Goal: Information Seeking & Learning: Compare options

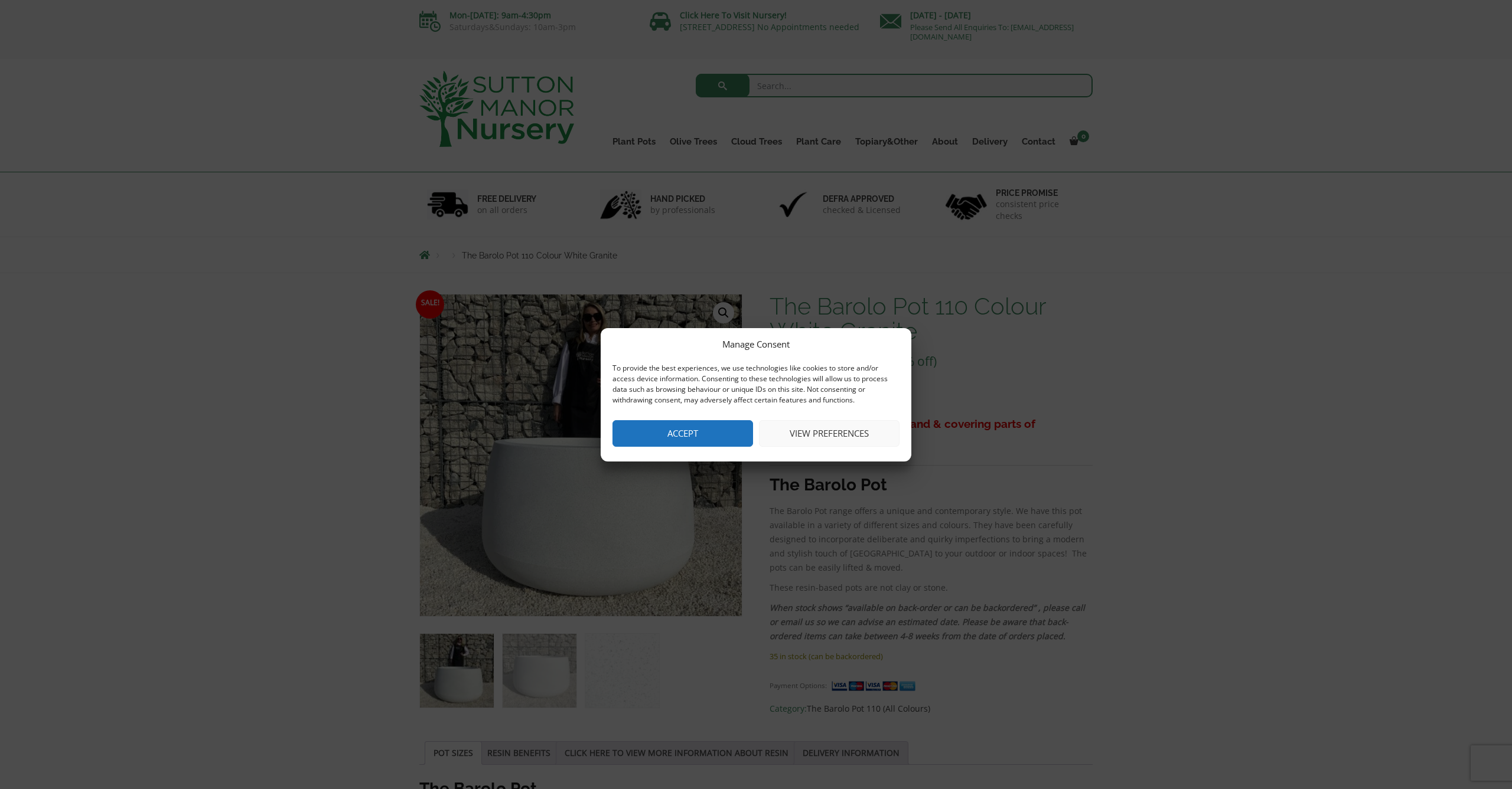
click at [699, 443] on button "Accept" at bounding box center [683, 434] width 141 height 26
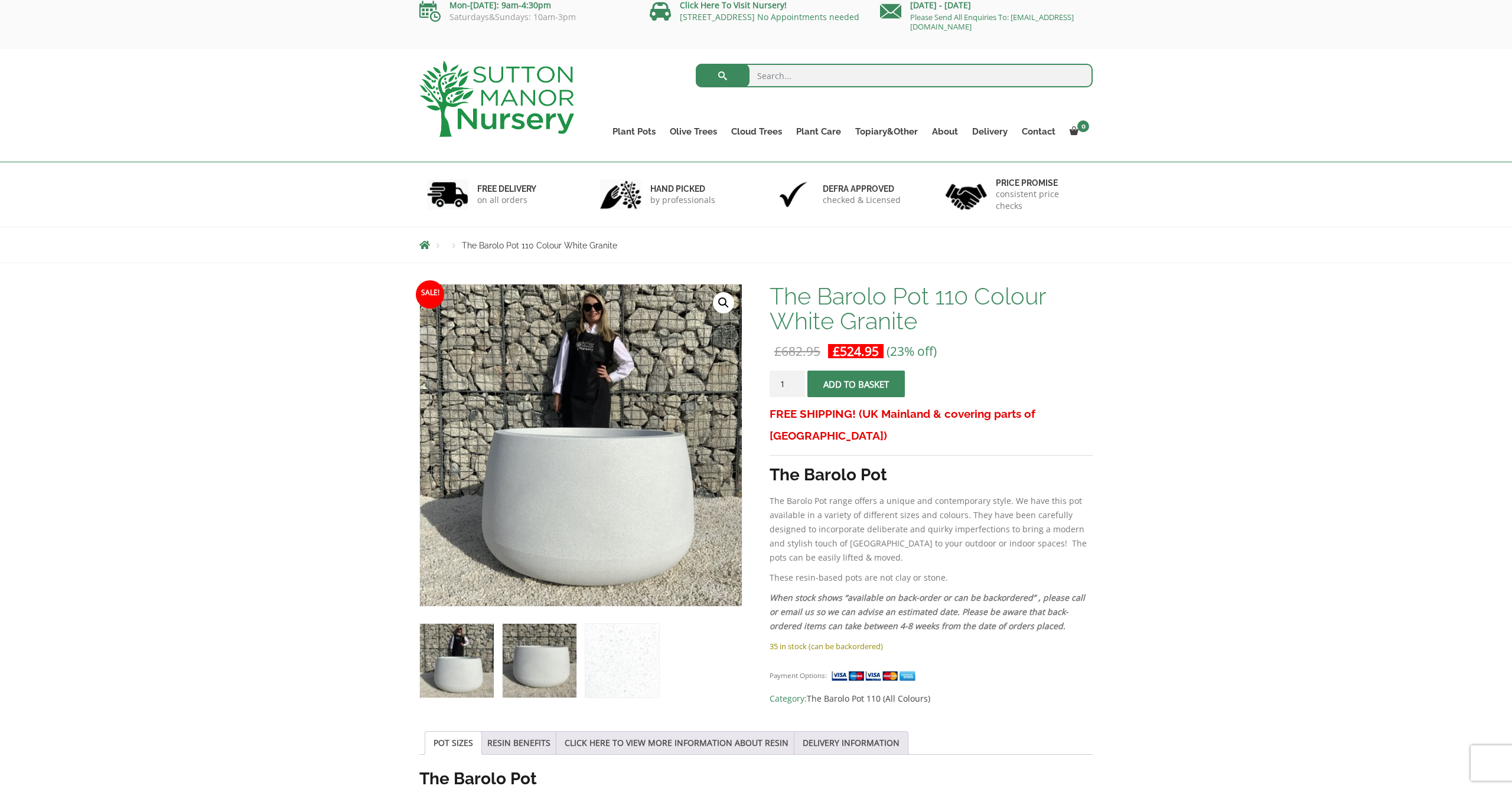
scroll to position [7, 1]
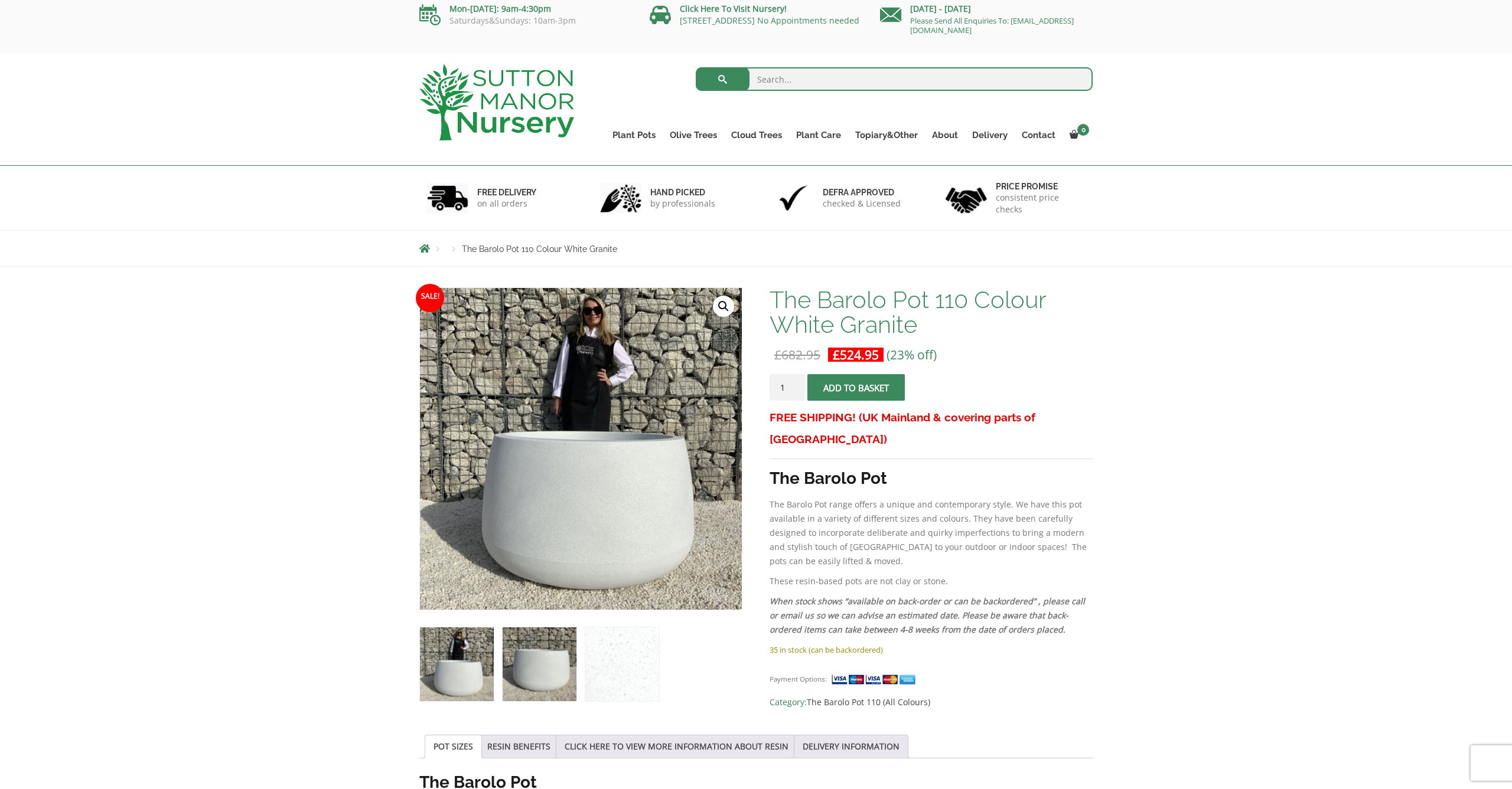
click at [517, 683] on img at bounding box center [539, 664] width 74 height 74
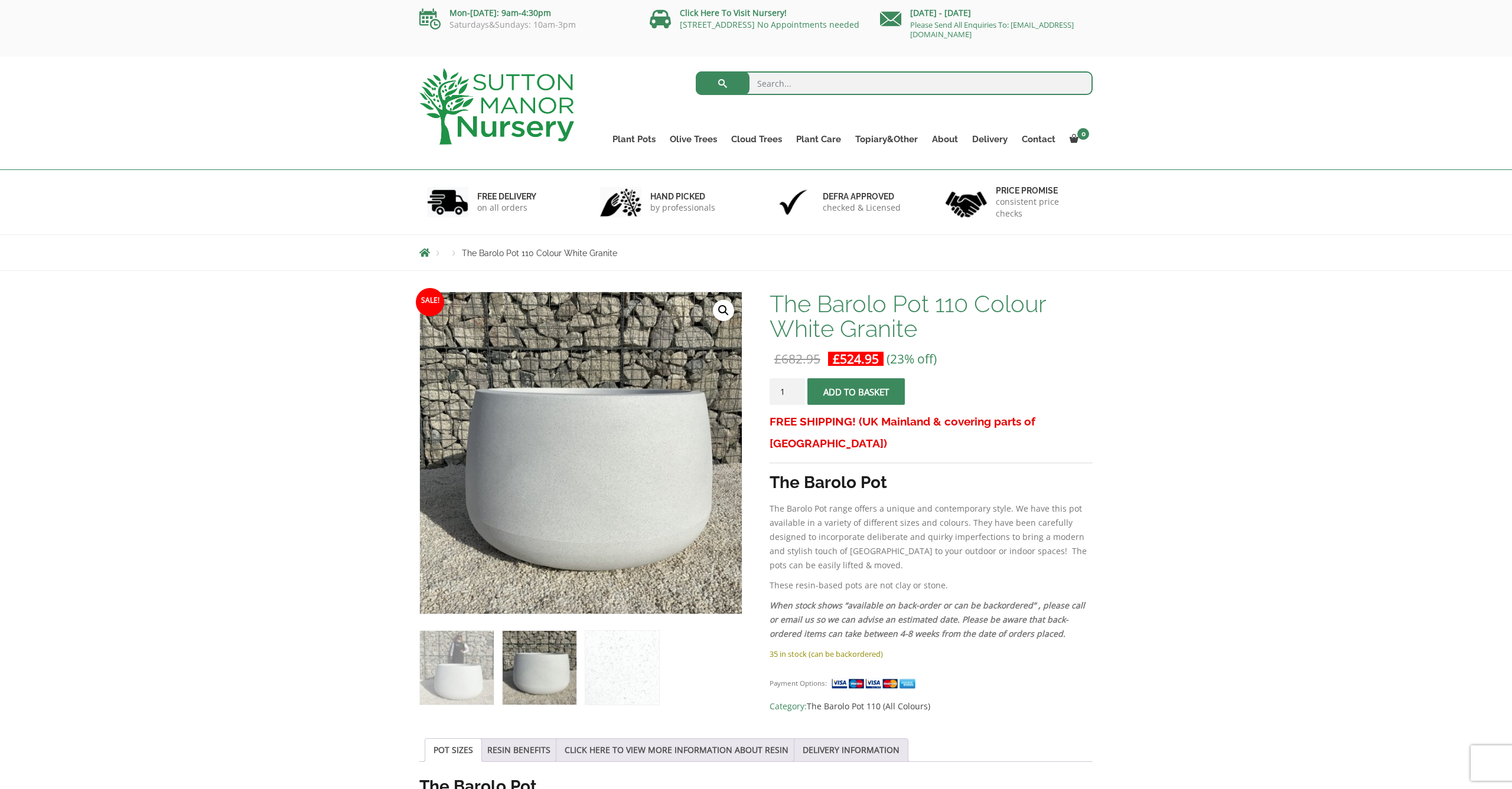
scroll to position [2, 0]
click at [616, 673] on img at bounding box center [622, 668] width 74 height 74
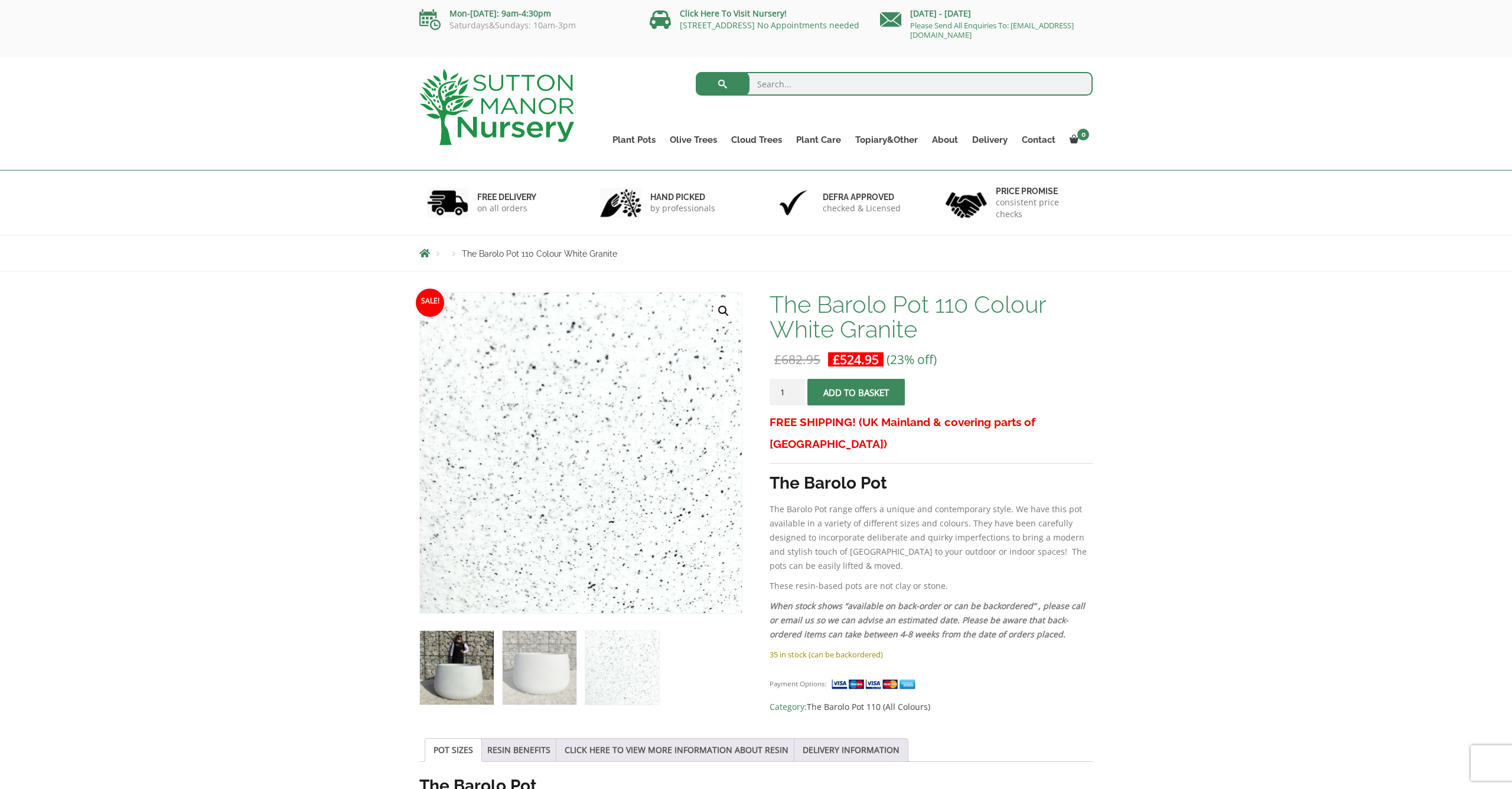
click at [460, 670] on img at bounding box center [457, 668] width 74 height 74
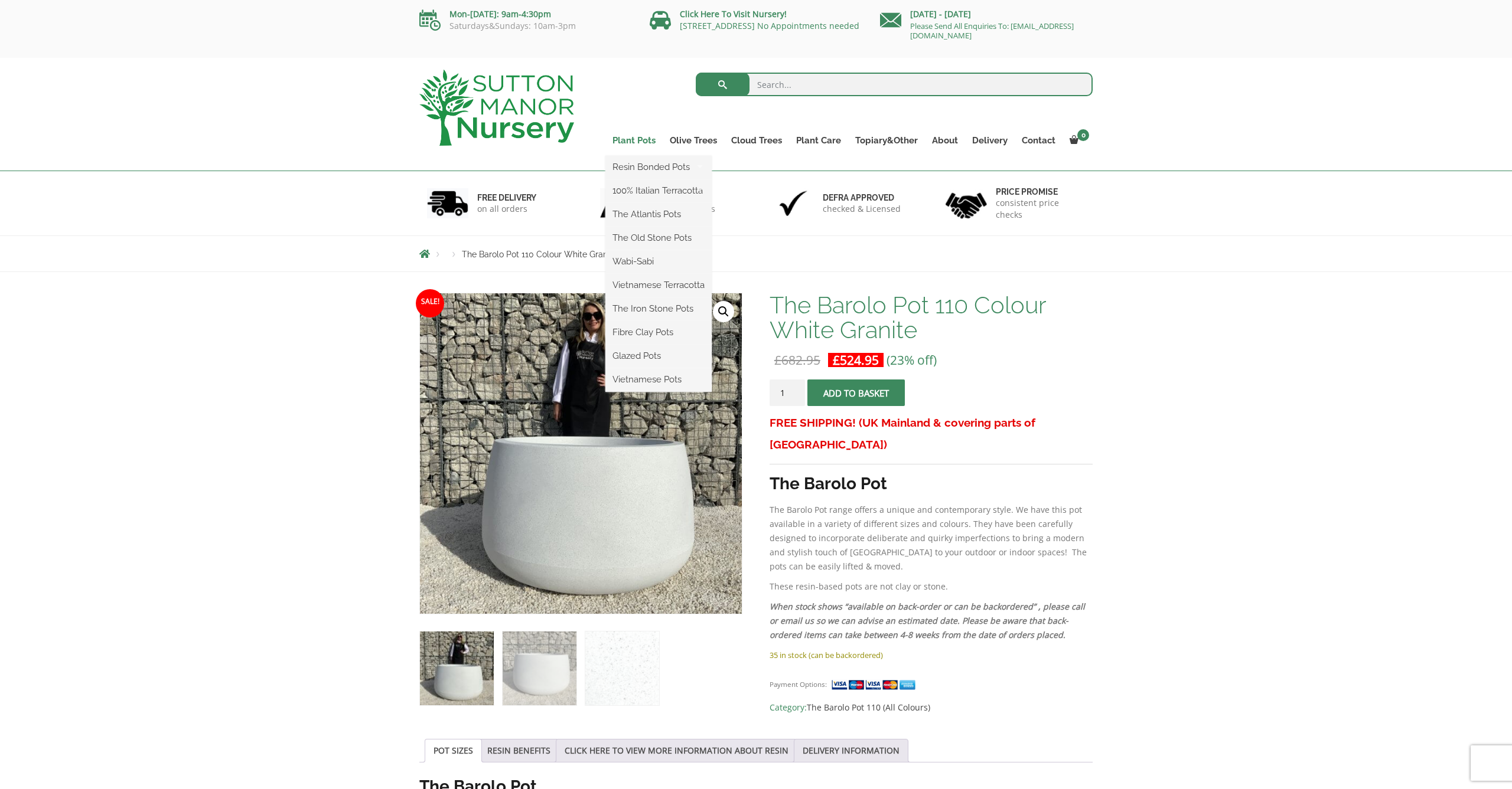
scroll to position [2, 1]
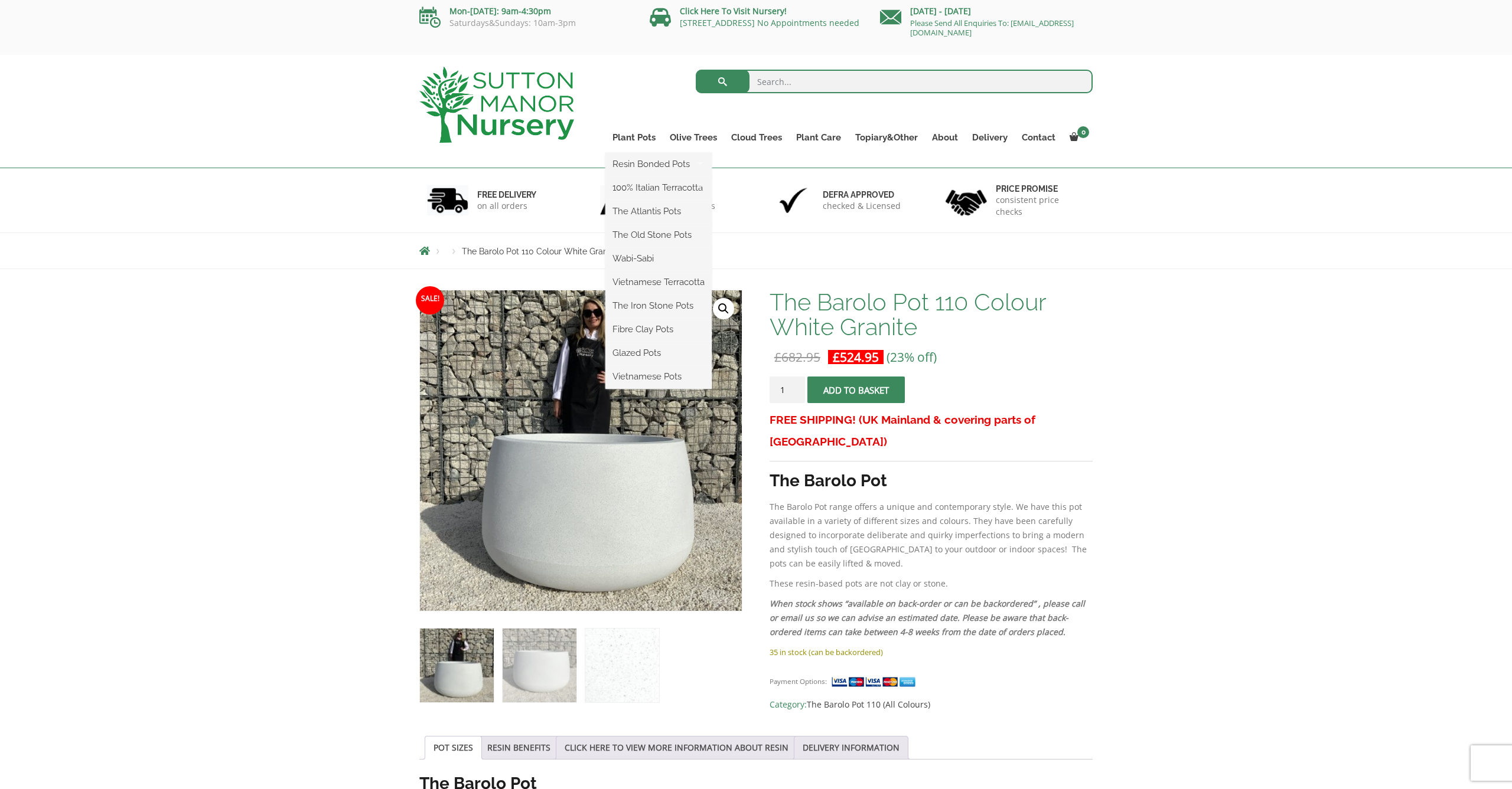
click at [638, 153] on ul "Resin Bonded Pots The Amalfi Pots The Milan Pots The Capri Pots The Brunello Po…" at bounding box center [658, 271] width 106 height 236
click at [643, 138] on link "Plant Pots" at bounding box center [634, 137] width 57 height 16
click at [632, 138] on link "Plant Pots" at bounding box center [634, 137] width 57 height 16
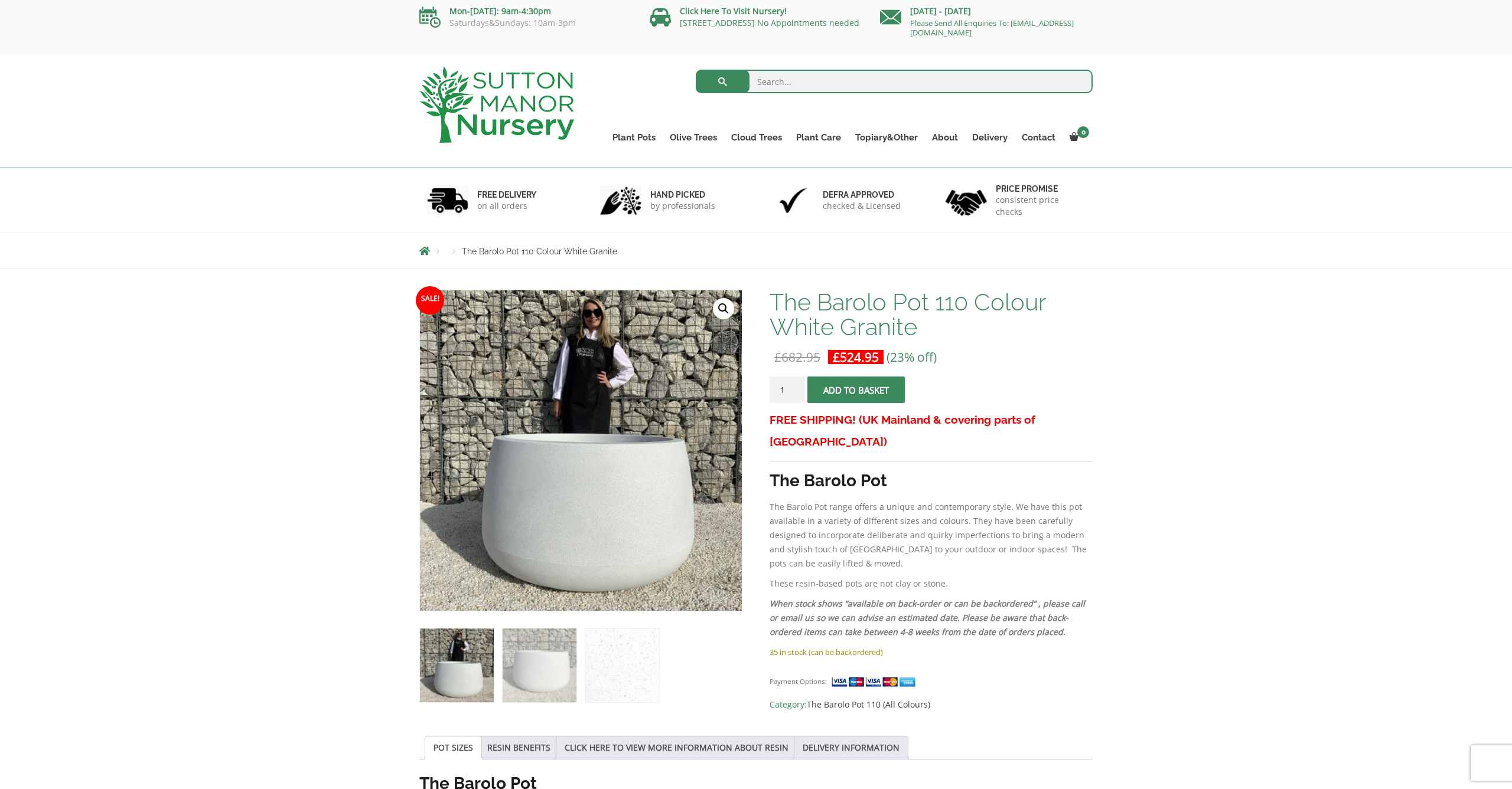
click at [804, 83] on input "search" at bounding box center [894, 81] width 398 height 23
type input "Pots"
click at [723, 81] on button "submit" at bounding box center [722, 81] width 54 height 23
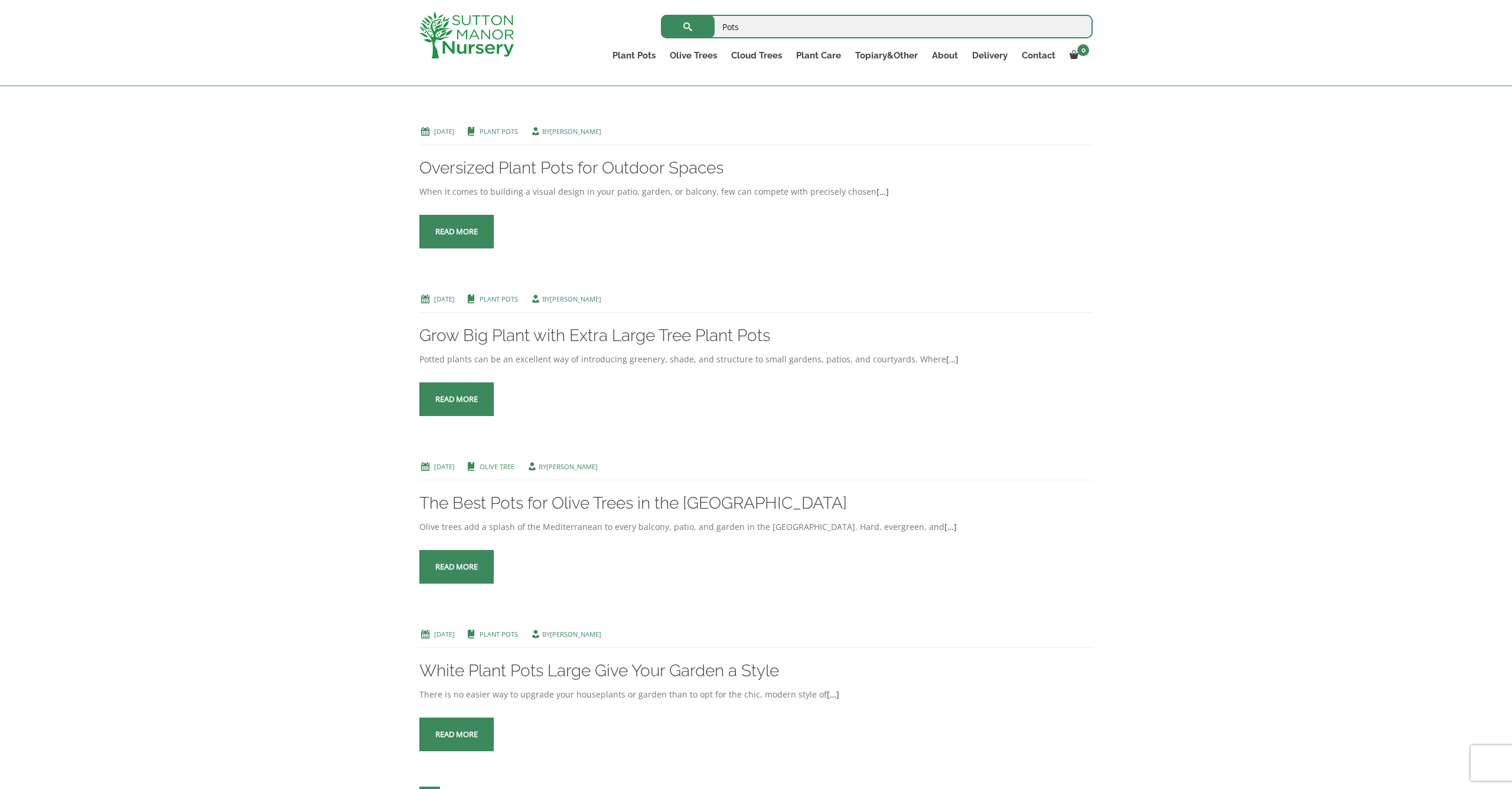
scroll to position [1749, 0]
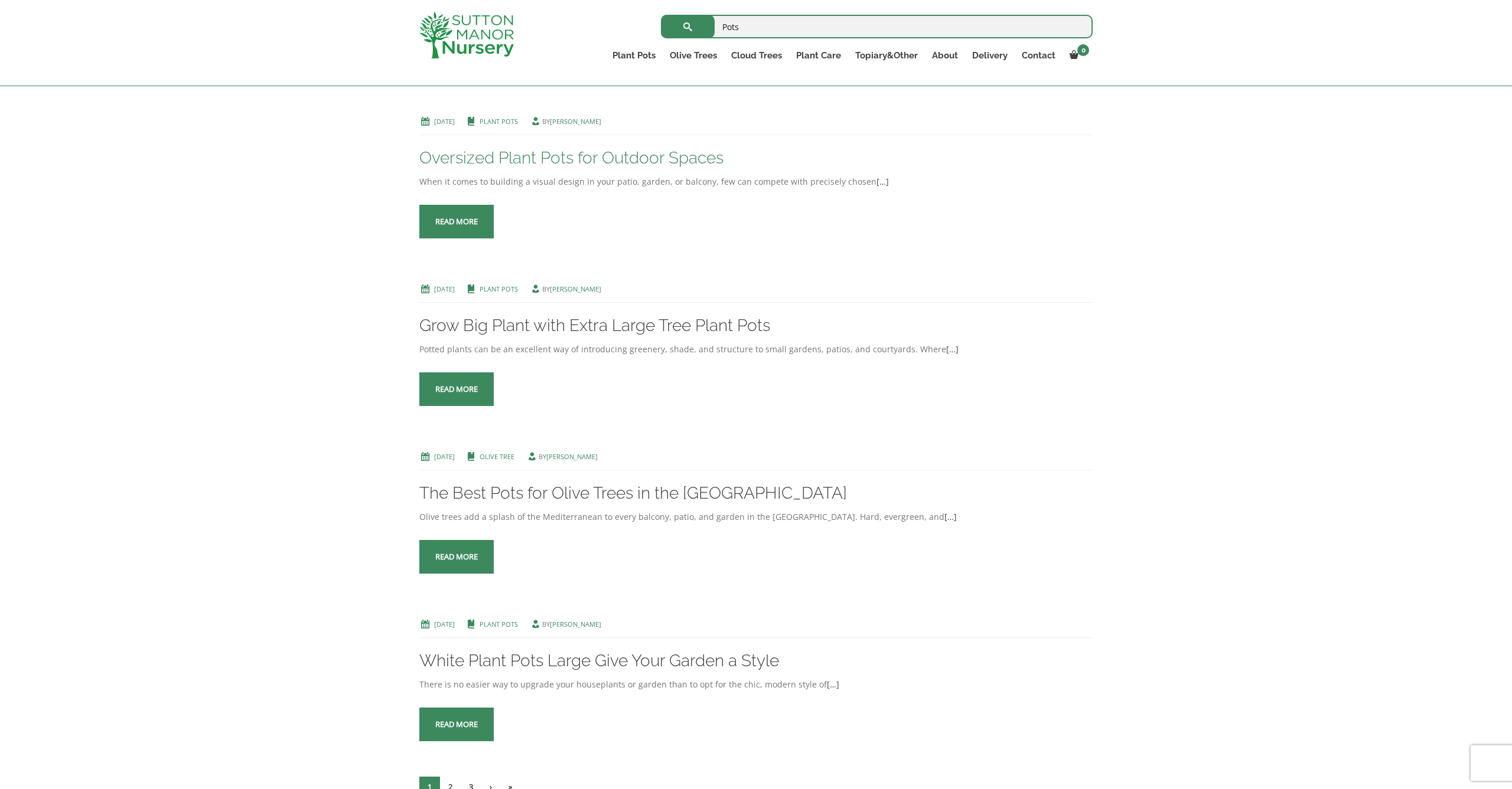
click at [493, 168] on link "Oversized Plant Pots for Outdoor Spaces" at bounding box center [572, 158] width 304 height 19
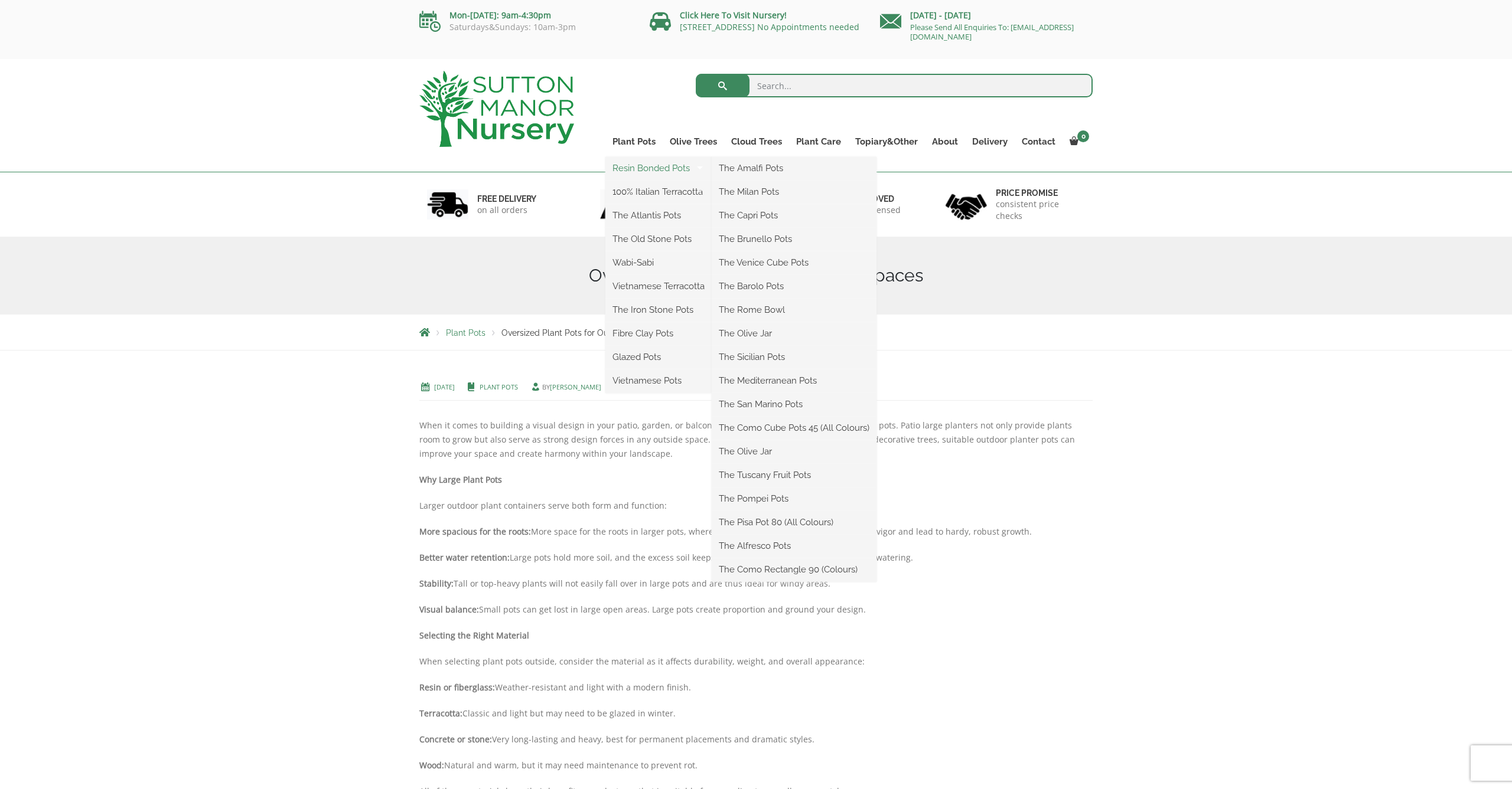
click at [638, 166] on link "Resin Bonded Pots" at bounding box center [658, 168] width 106 height 17
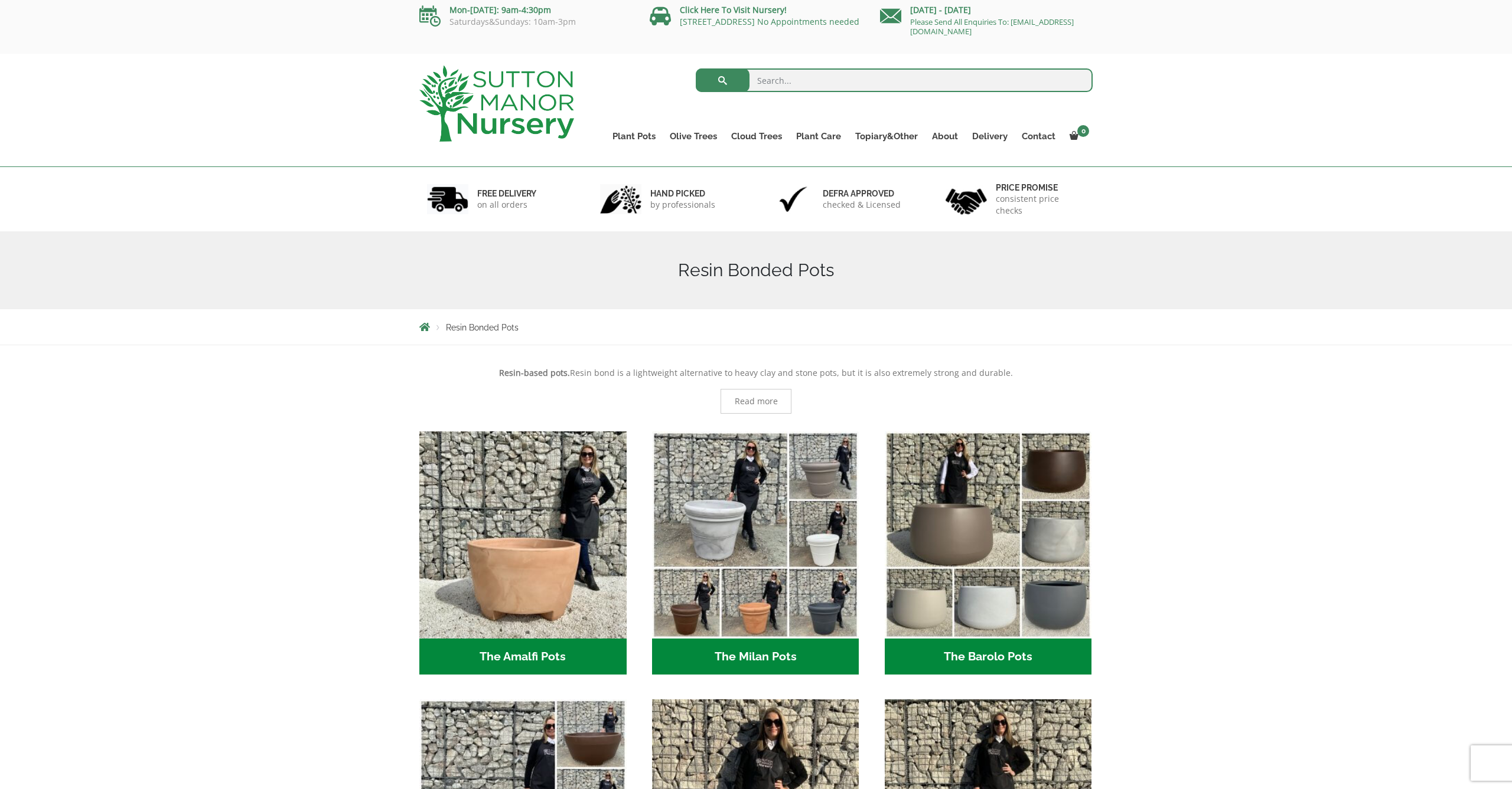
scroll to position [5, 0]
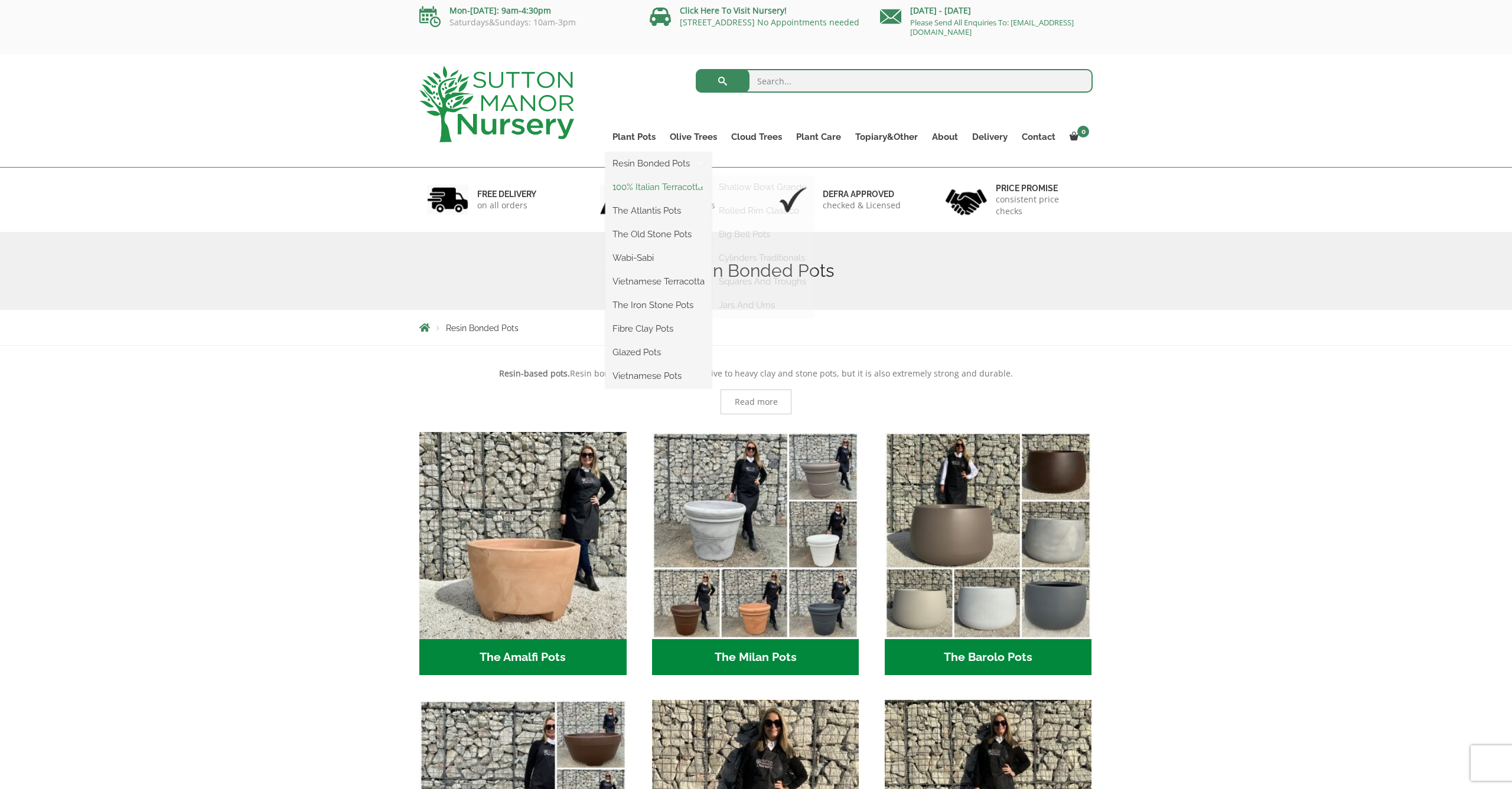
click at [642, 190] on link "100% Italian Terracotta" at bounding box center [658, 186] width 106 height 17
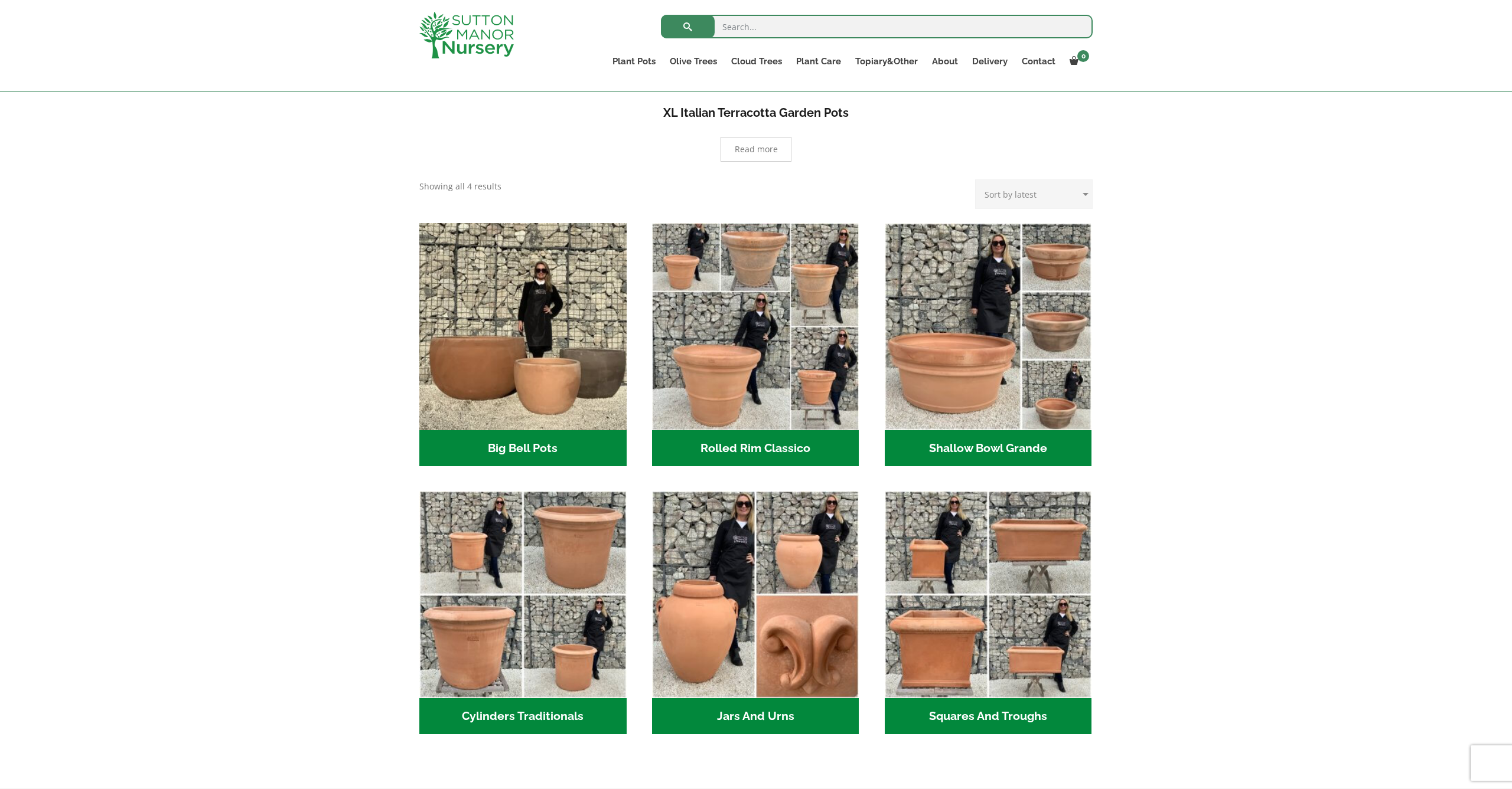
scroll to position [236, 0]
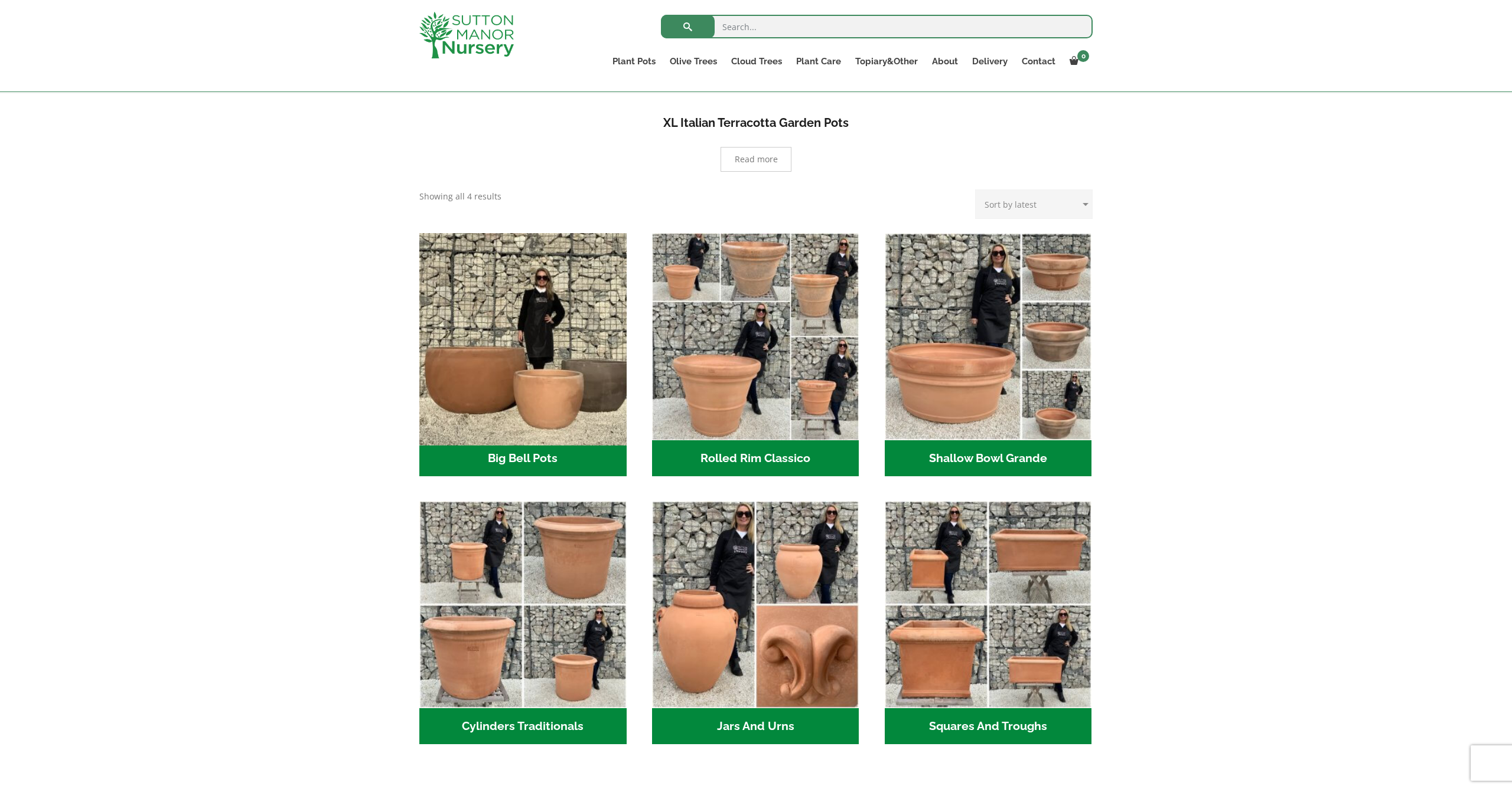
click at [527, 315] on img "Visit product category Big Bell Pots" at bounding box center [522, 336] width 217 height 217
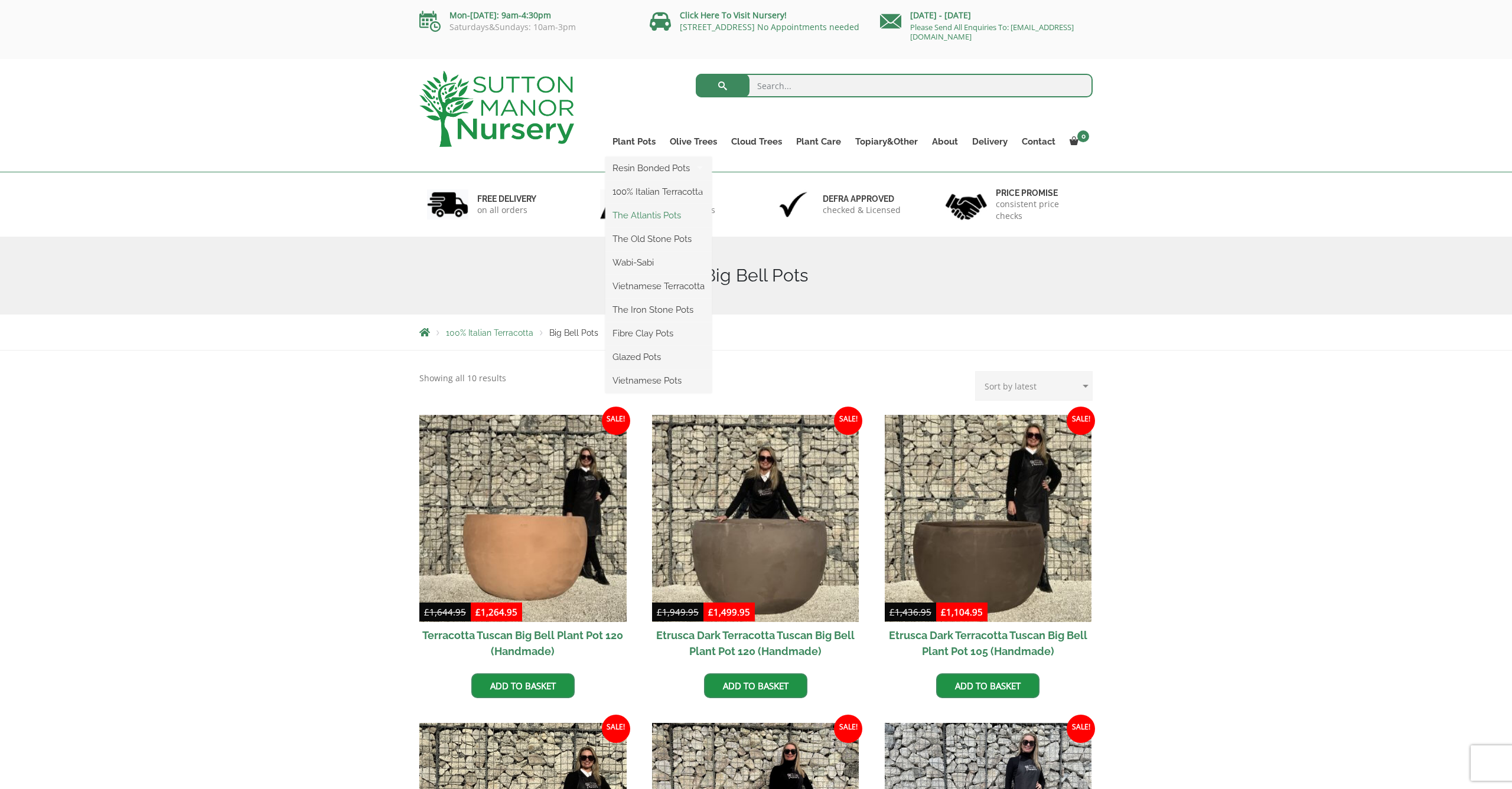
click at [643, 215] on link "The Atlantis Pots" at bounding box center [658, 215] width 106 height 17
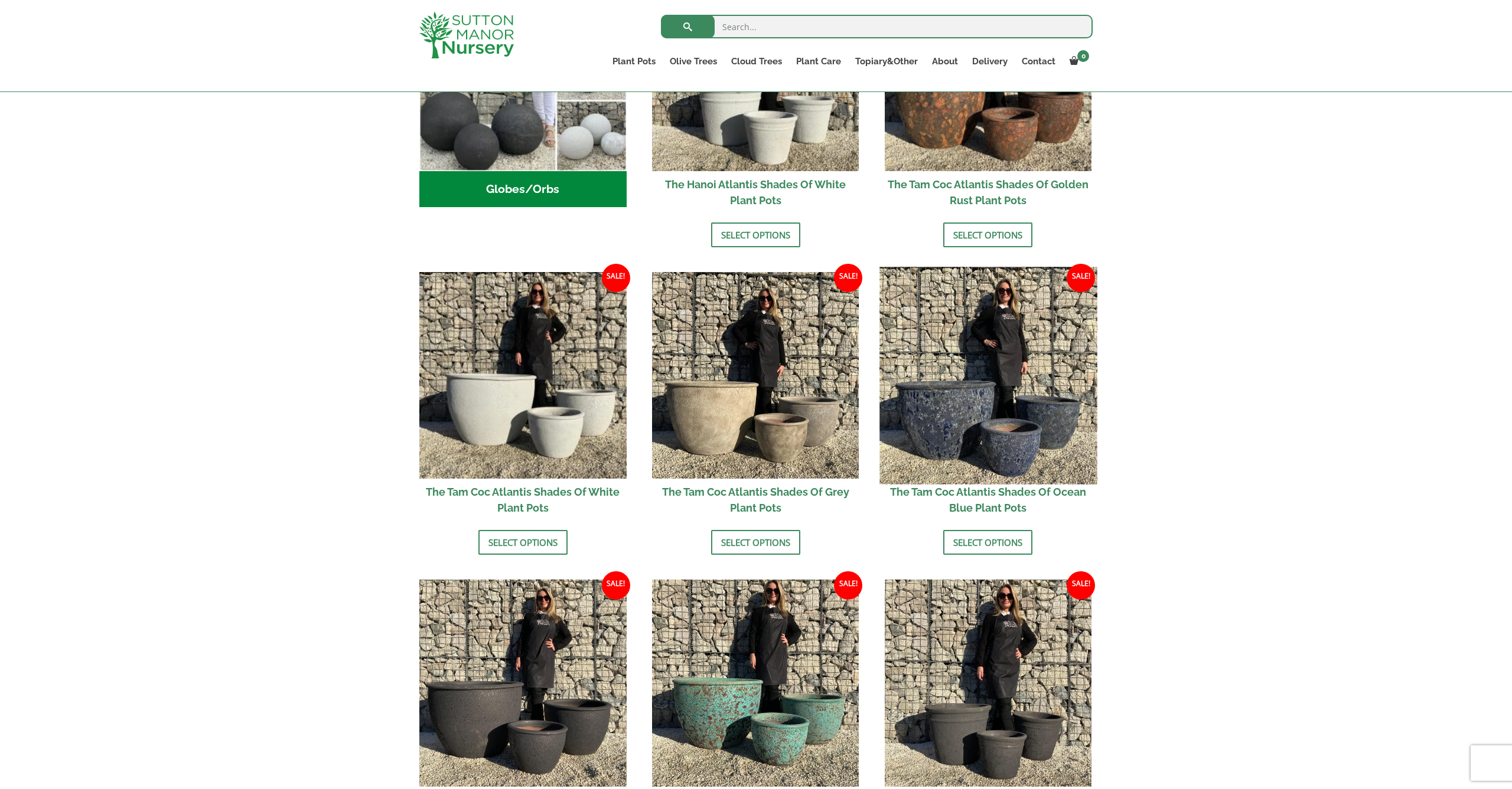
scroll to position [530, 1]
click at [1031, 405] on img at bounding box center [988, 375] width 217 height 217
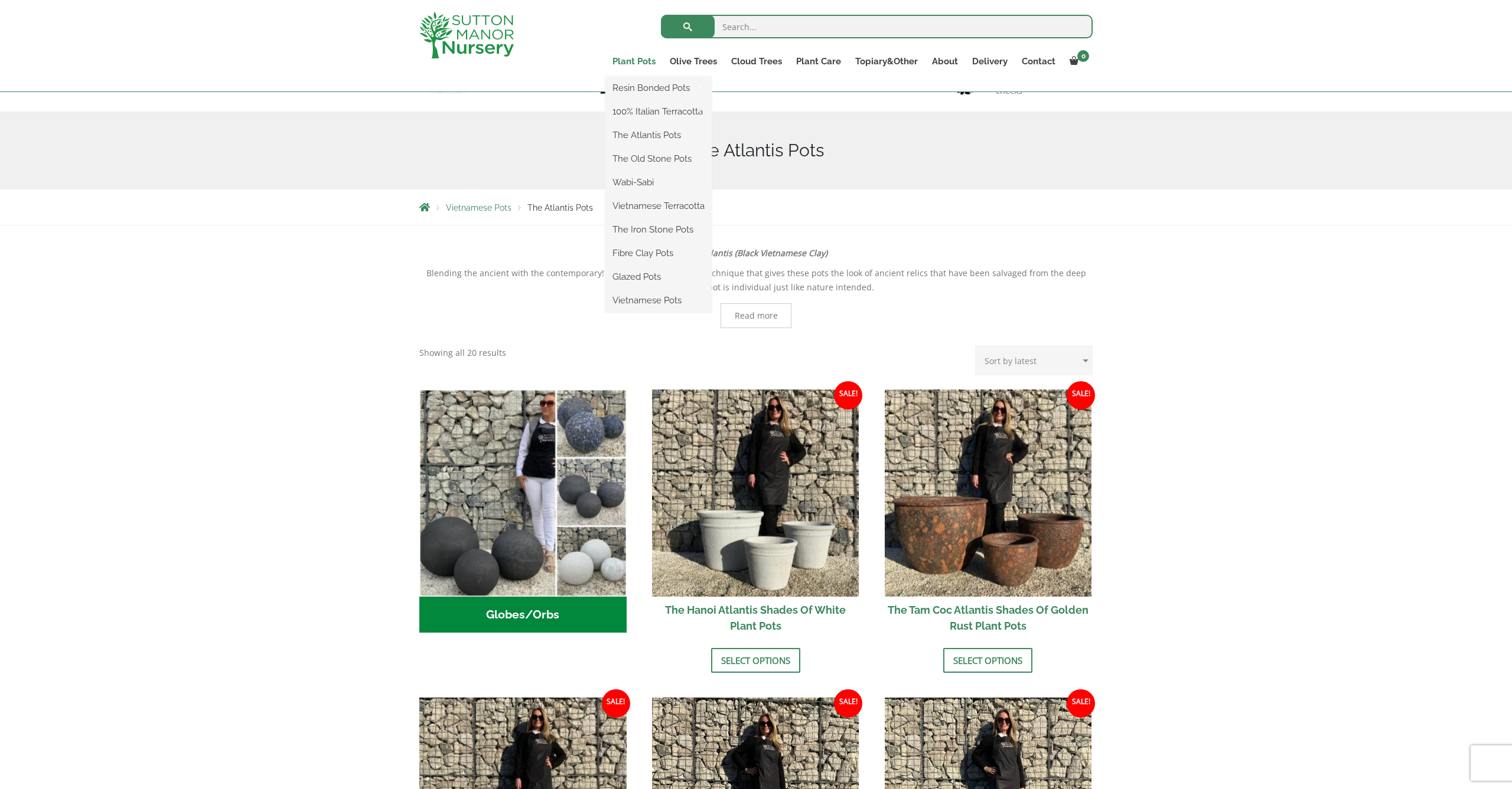
scroll to position [101, 0]
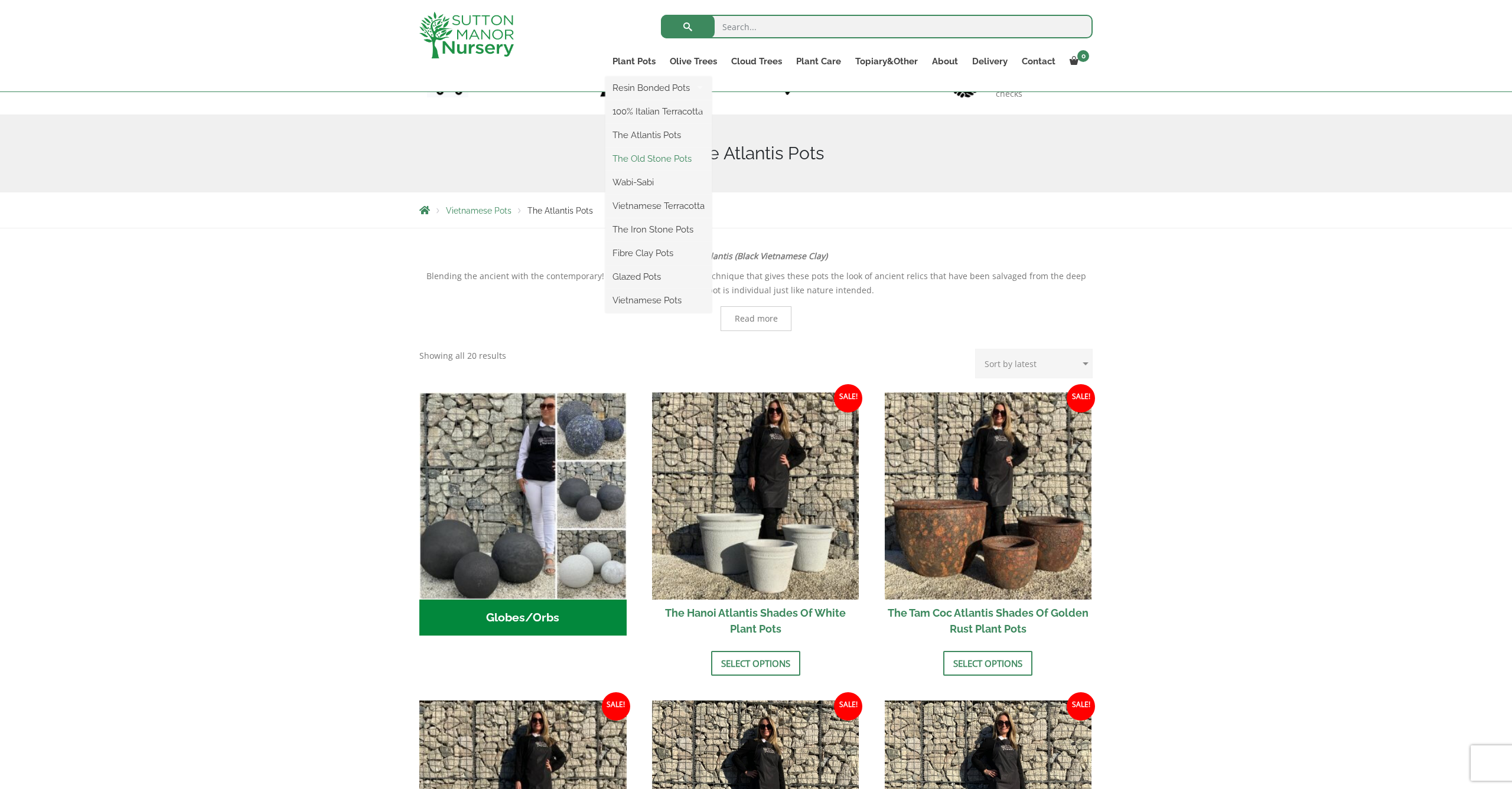
click at [645, 156] on link "The Old Stone Pots" at bounding box center [658, 158] width 106 height 17
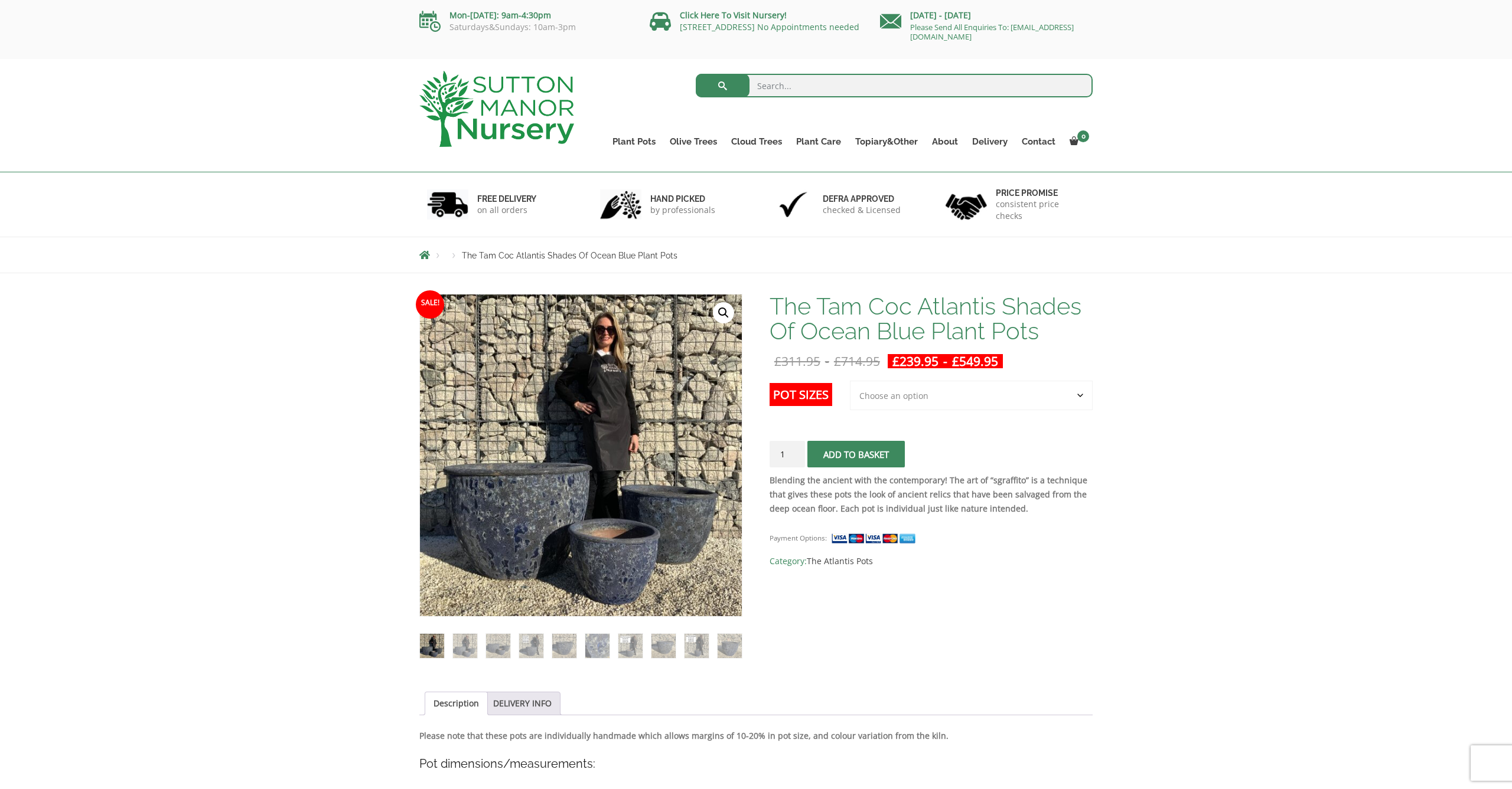
select select "Largest pot In The Picture"
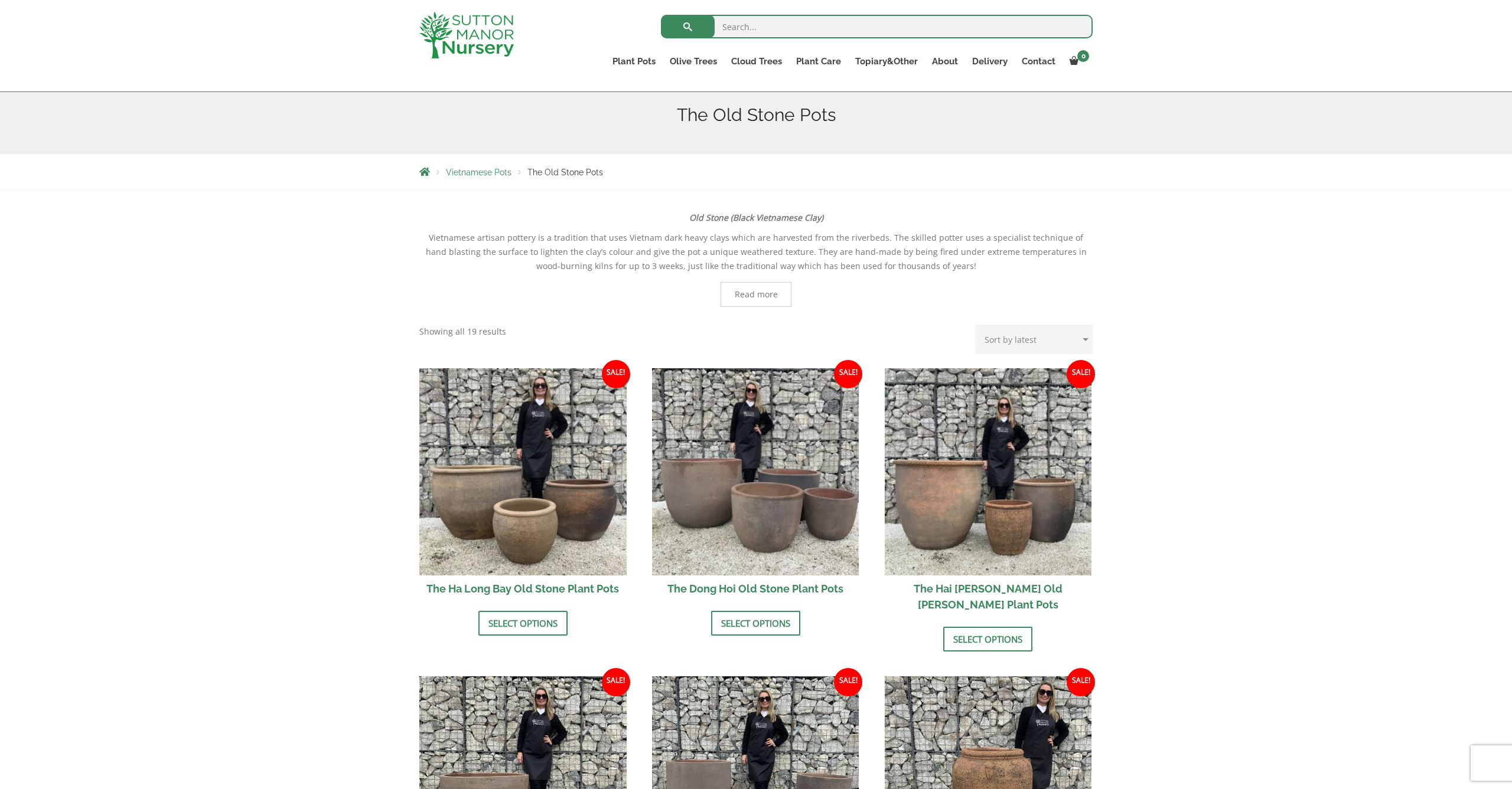
scroll to position [115, 0]
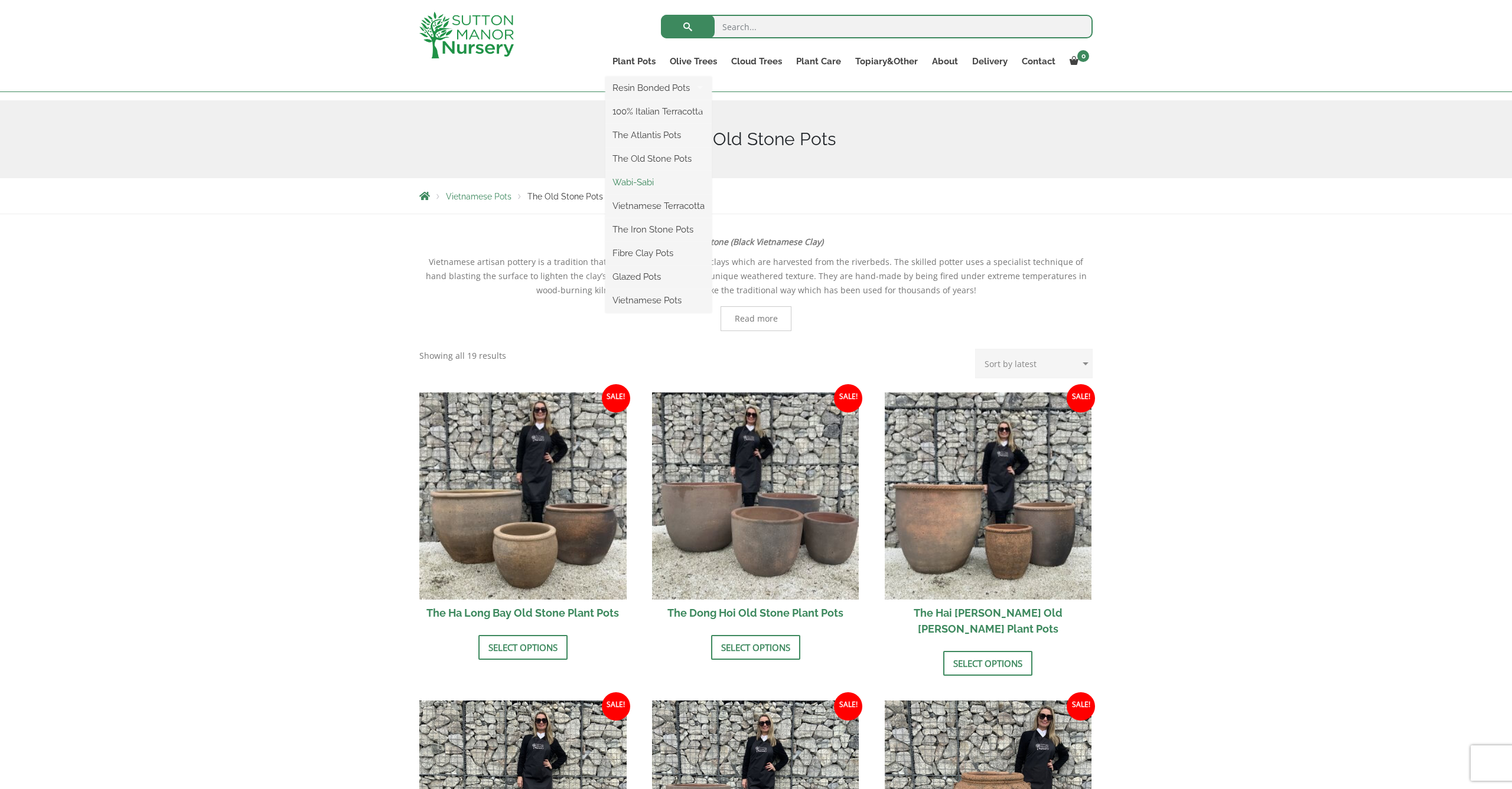
click at [643, 179] on link "Wabi-Sabi" at bounding box center [658, 182] width 106 height 17
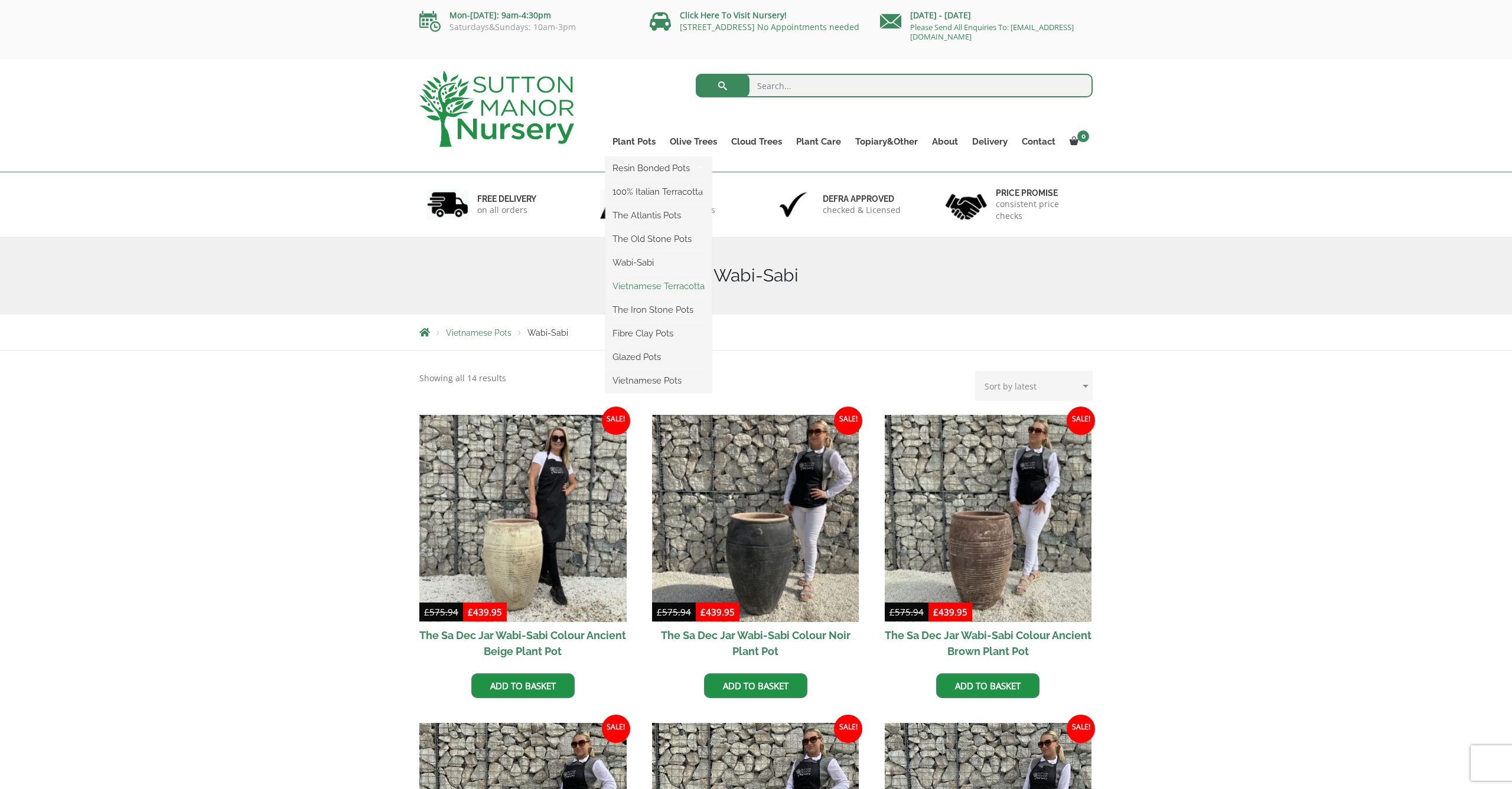
click at [671, 284] on link "Vietnamese Terracotta" at bounding box center [658, 286] width 106 height 17
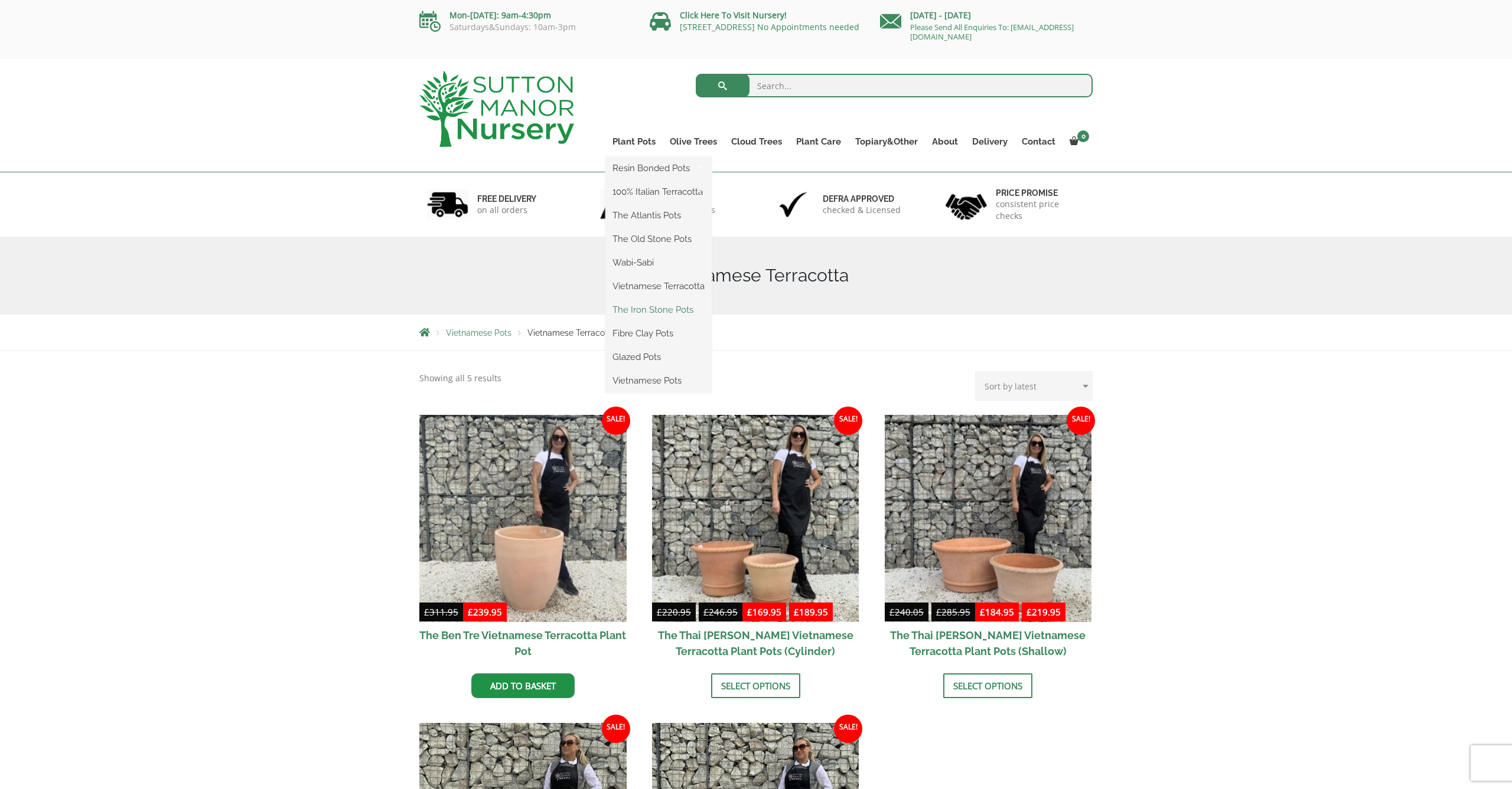
click at [662, 312] on link "The Iron Stone Pots" at bounding box center [658, 310] width 106 height 17
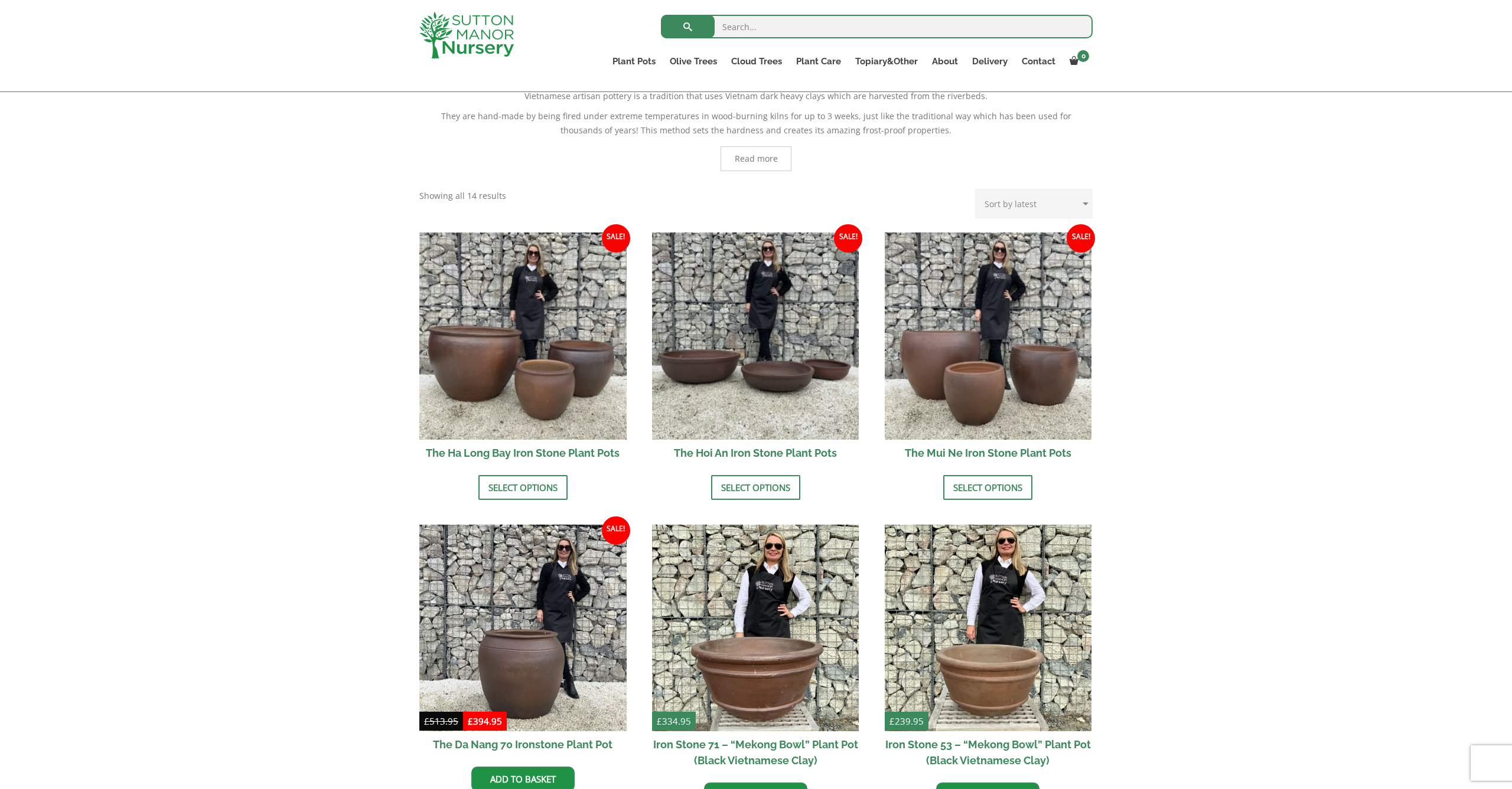
scroll to position [279, 0]
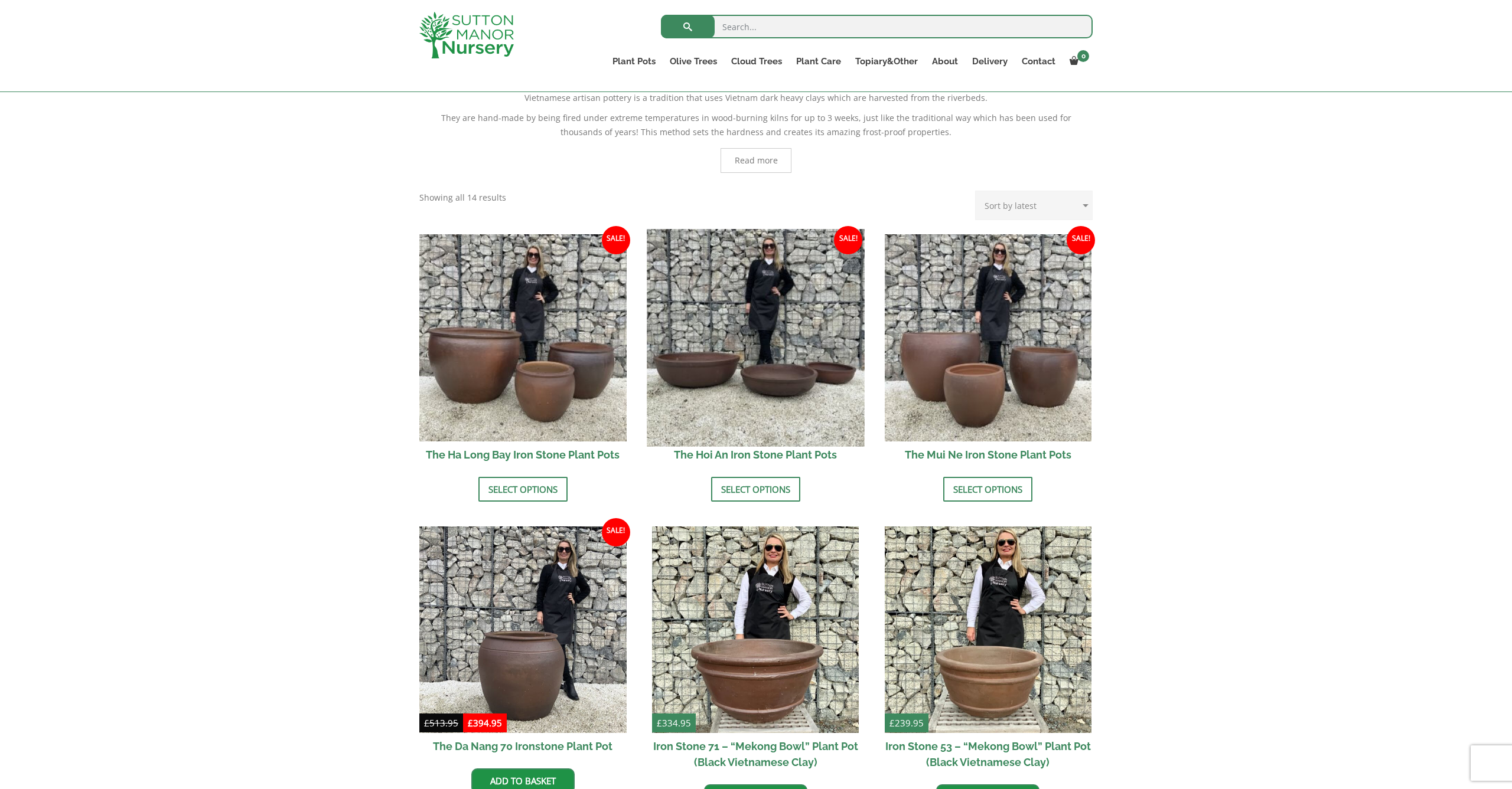
click at [718, 348] on img at bounding box center [755, 337] width 217 height 217
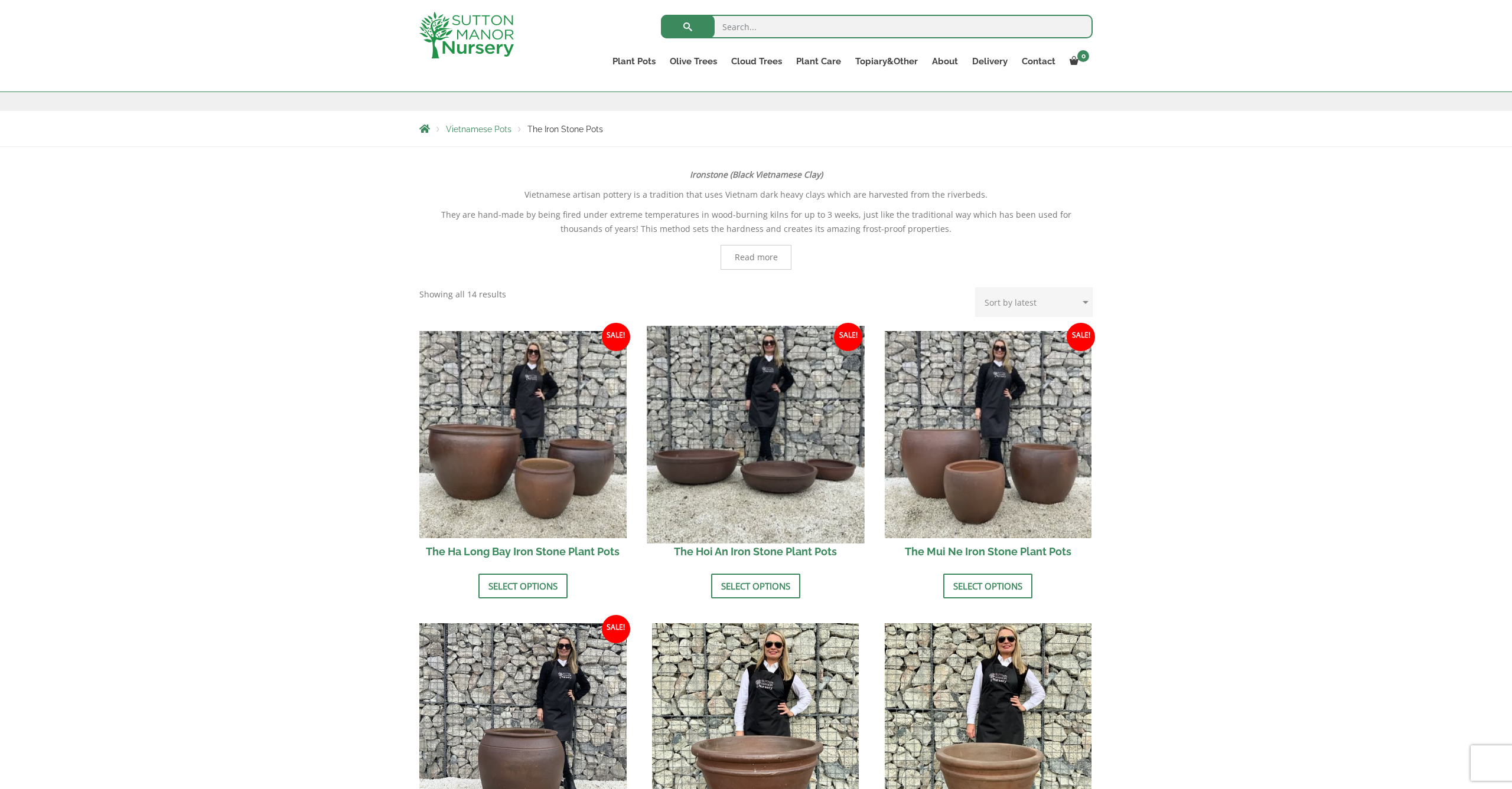
scroll to position [151, 0]
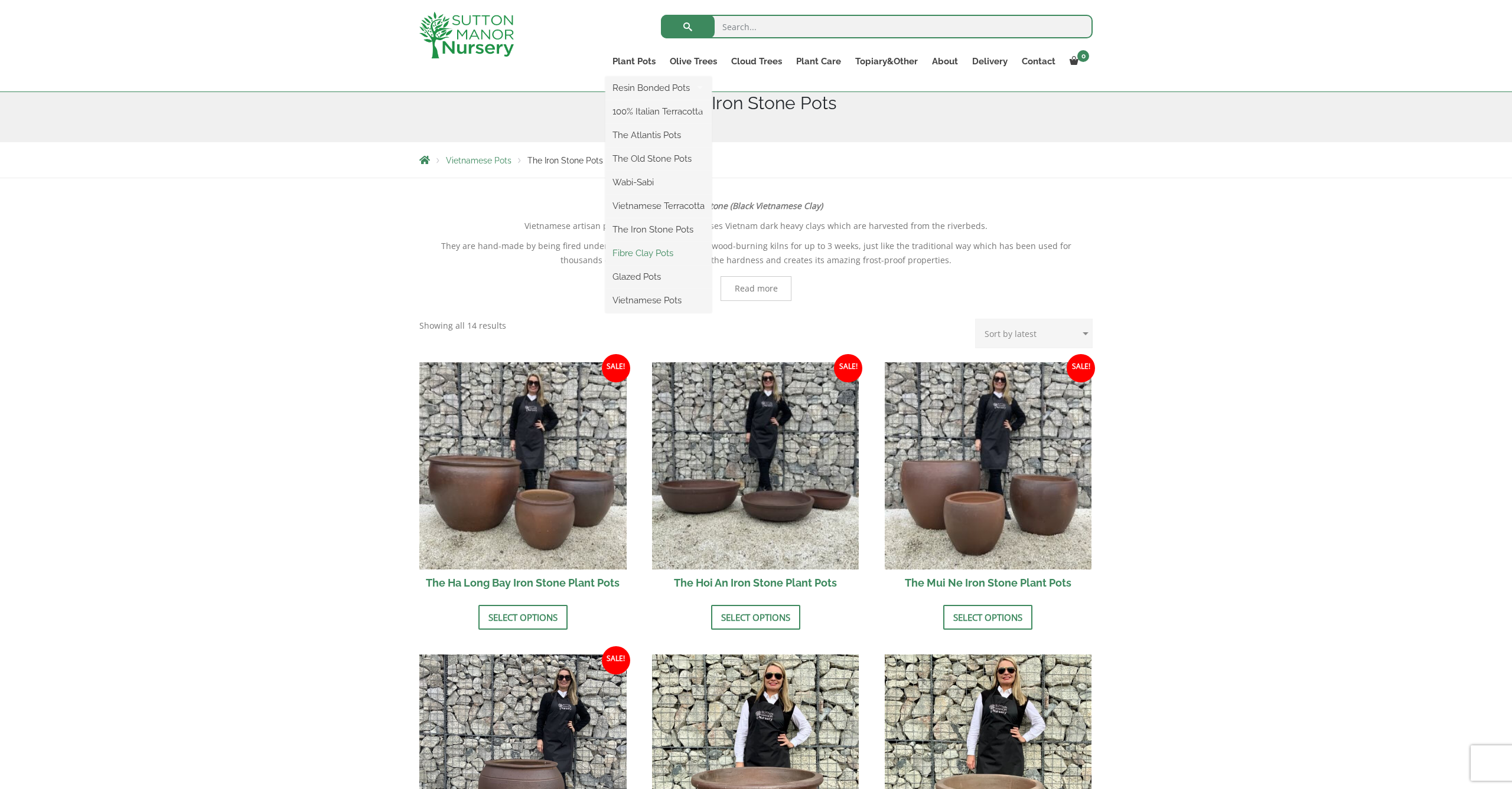
click at [647, 256] on link "Fibre Clay Pots" at bounding box center [658, 253] width 106 height 17
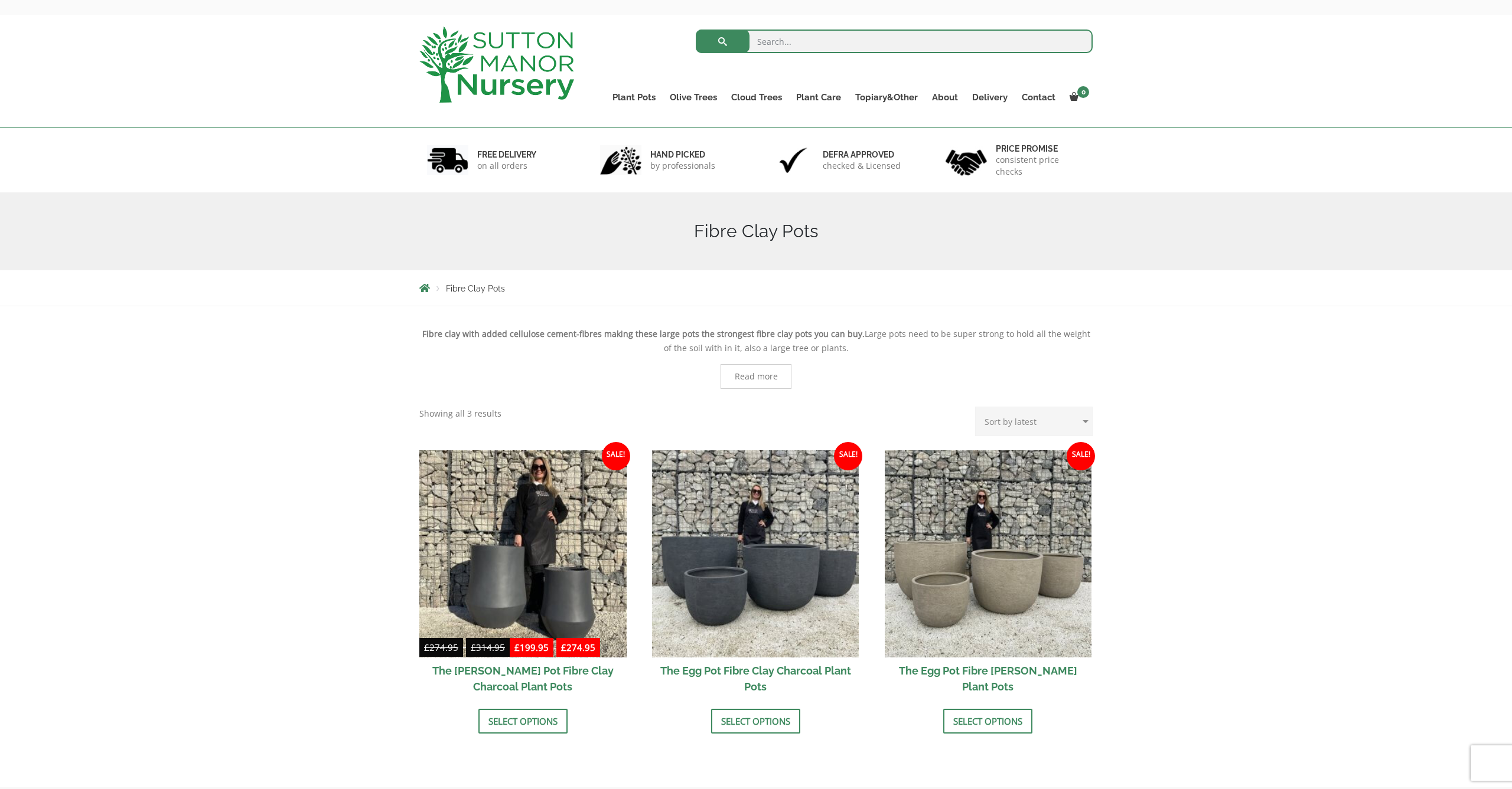
scroll to position [43, 0]
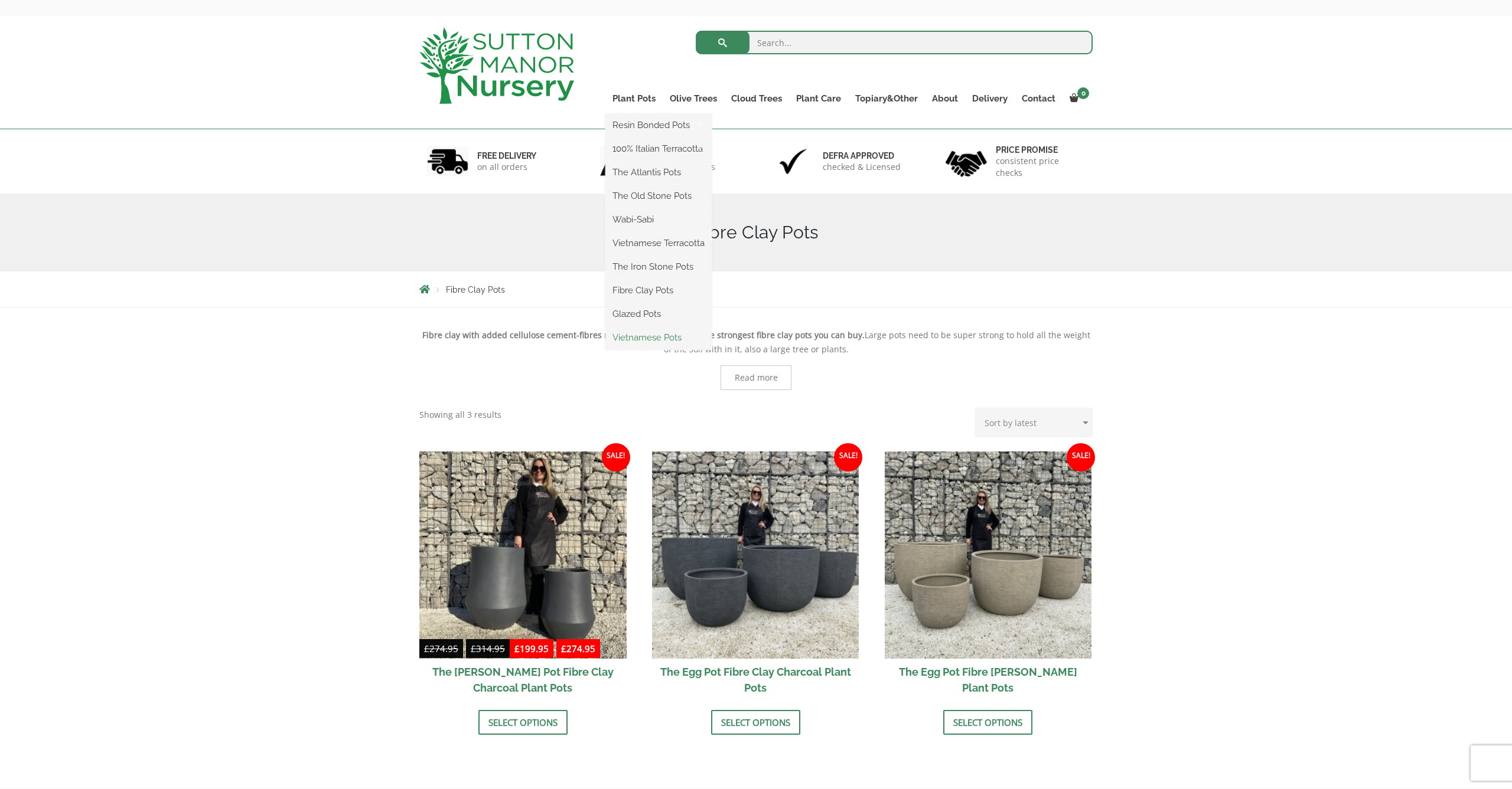
click at [643, 338] on link "Vietnamese Pots" at bounding box center [658, 337] width 106 height 17
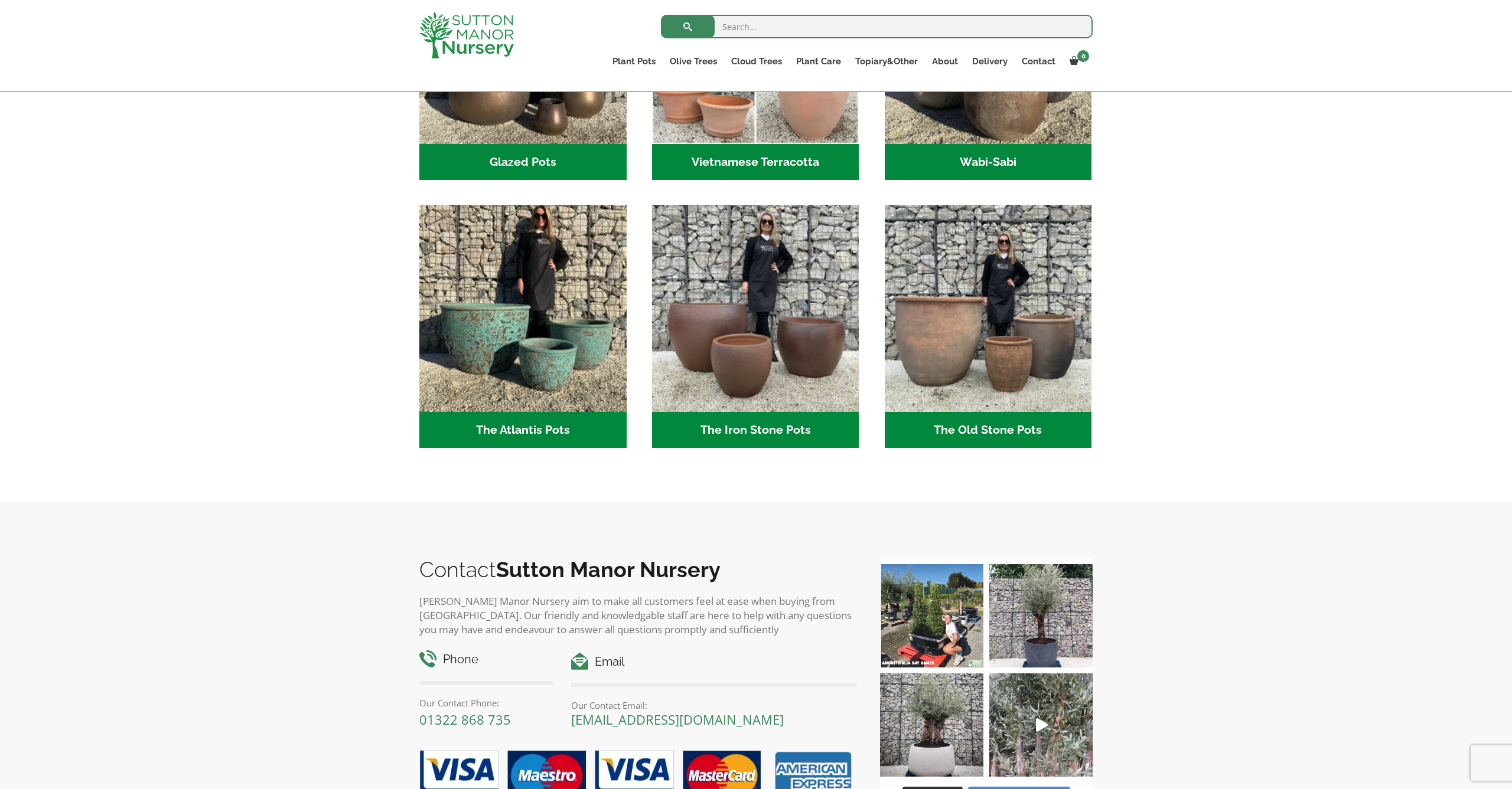
scroll to position [512, 0]
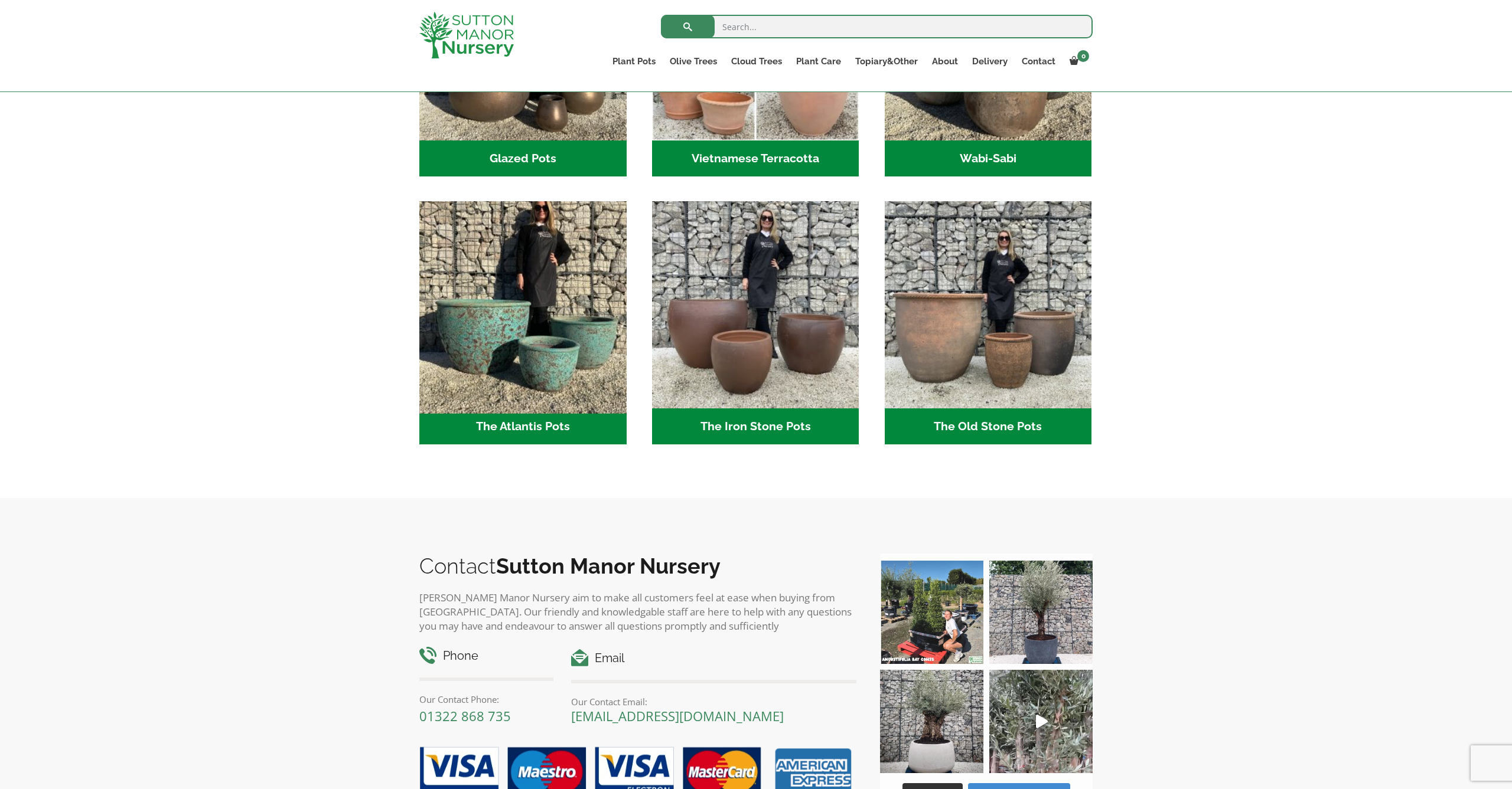
click at [502, 274] on img "Visit product category The Atlantis Pots" at bounding box center [522, 305] width 217 height 217
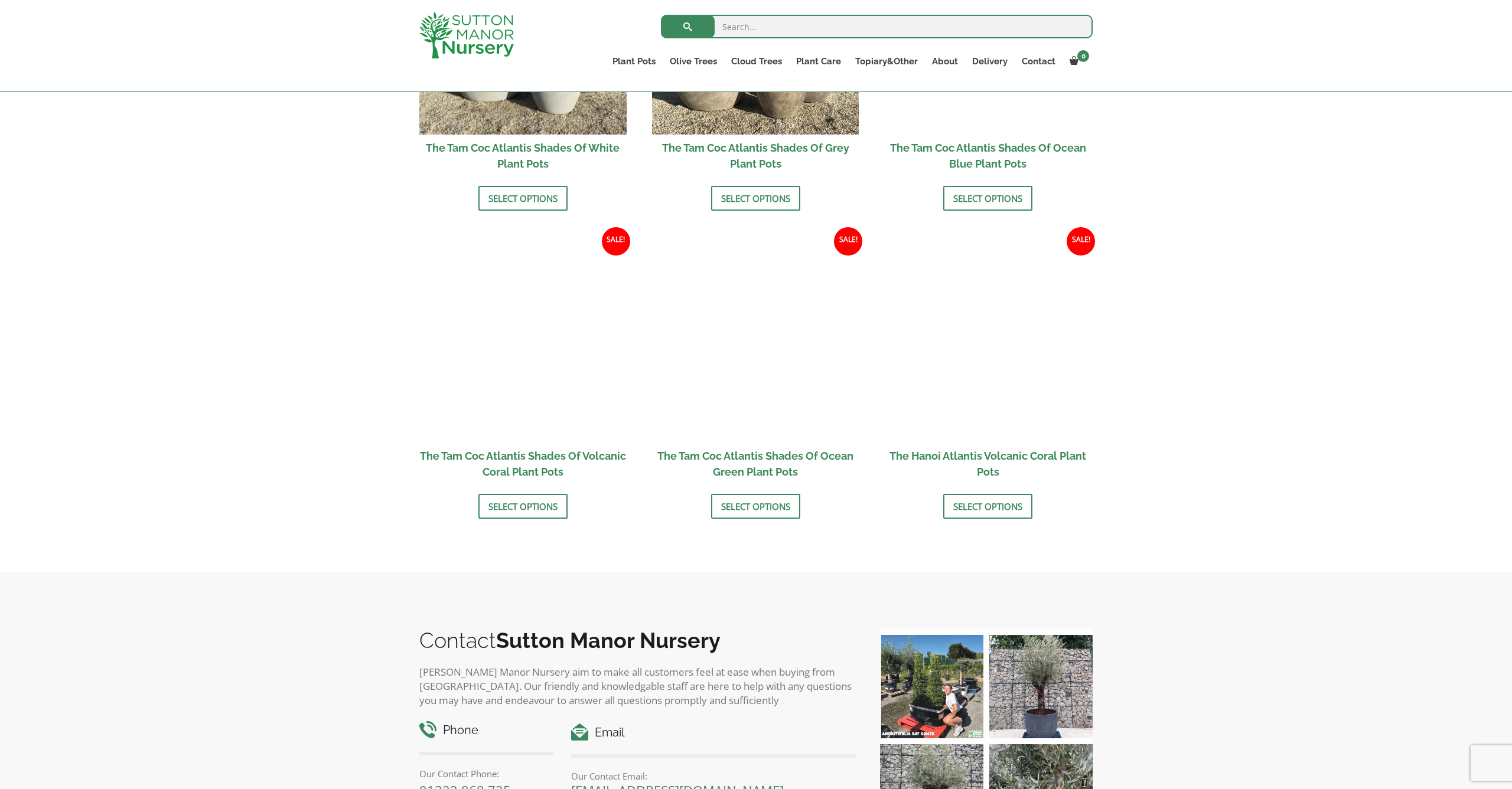
scroll to position [877, 0]
